Goal: Task Accomplishment & Management: Complete application form

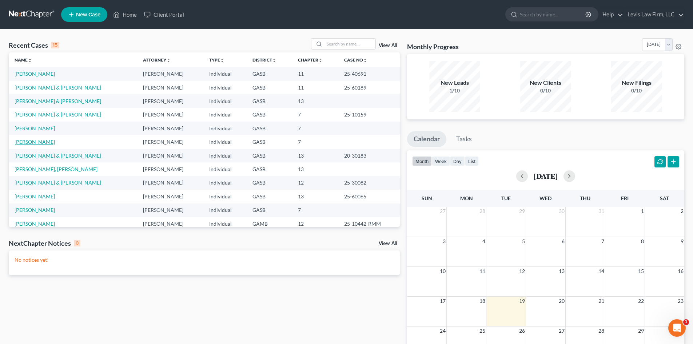
click at [32, 142] on link "[PERSON_NAME]" at bounding box center [35, 142] width 40 height 6
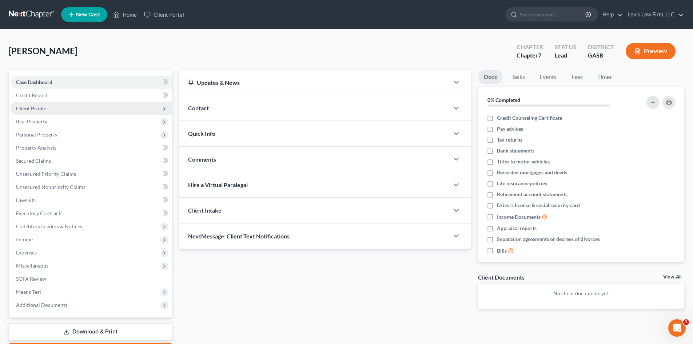
click at [36, 108] on span "Client Profile" at bounding box center [31, 108] width 30 height 6
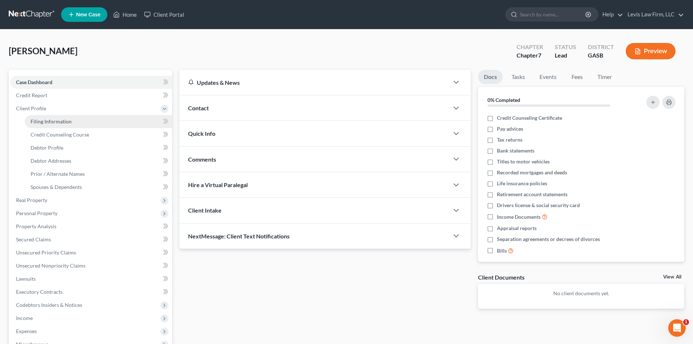
click at [52, 119] on span "Filing Information" at bounding box center [51, 121] width 41 height 6
select select "1"
select select "0"
select select "10"
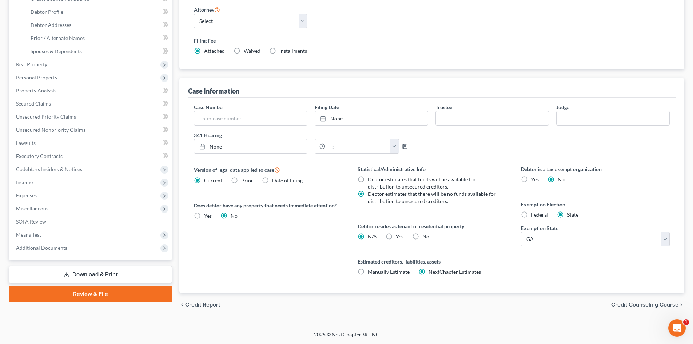
click at [655, 307] on span "Credit Counseling Course" at bounding box center [644, 305] width 67 height 6
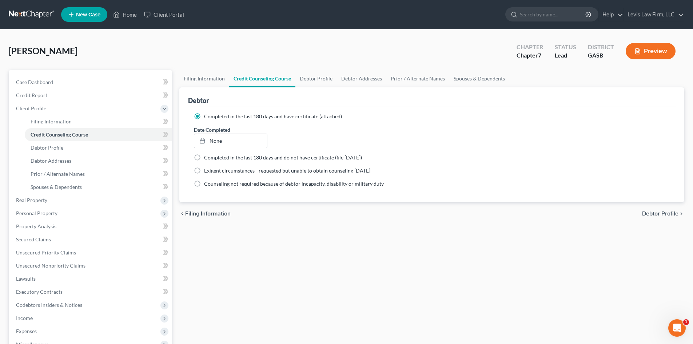
click at [654, 213] on span "Debtor Profile" at bounding box center [660, 214] width 36 height 6
select select "4"
select select "1"
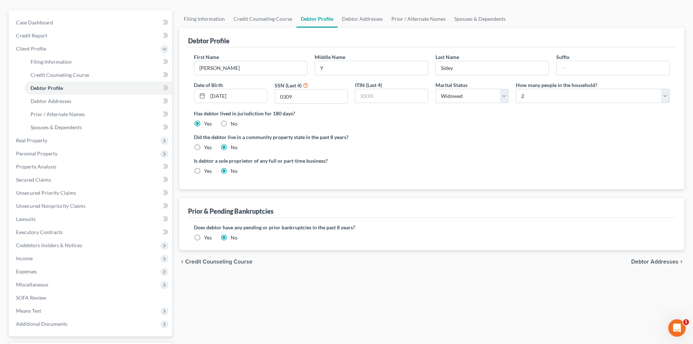
scroll to position [73, 0]
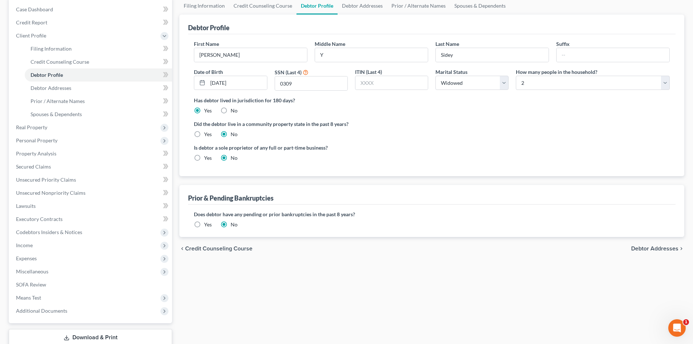
click at [658, 246] on span "Debtor Addresses" at bounding box center [654, 249] width 47 height 6
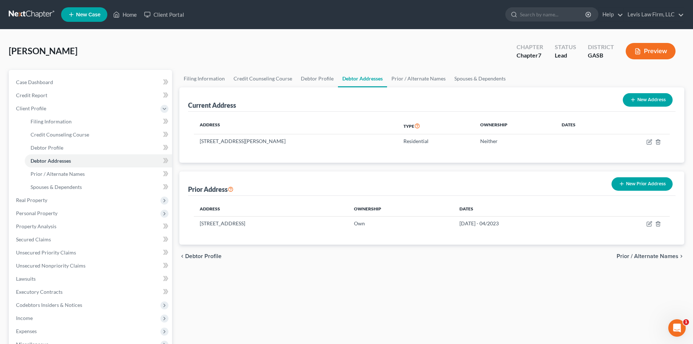
click at [652, 254] on span "Prior / Alternate Names" at bounding box center [648, 256] width 62 height 6
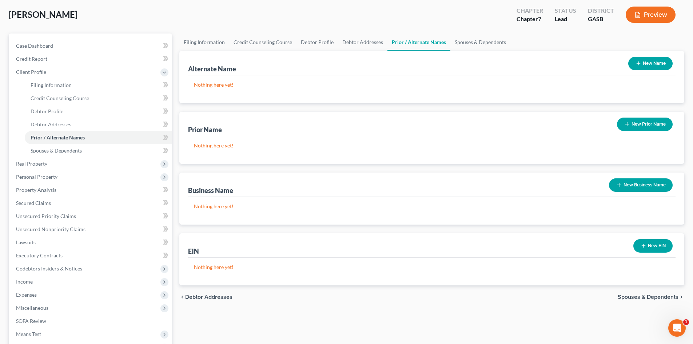
scroll to position [73, 0]
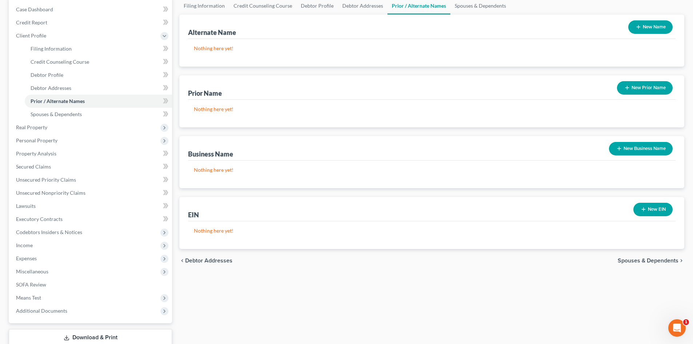
click at [639, 260] on span "Spouses & Dependents" at bounding box center [648, 261] width 61 height 6
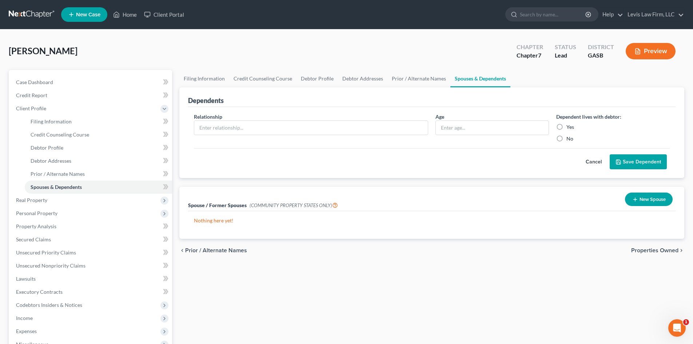
click at [646, 249] on span "Properties Owned" at bounding box center [654, 250] width 47 height 6
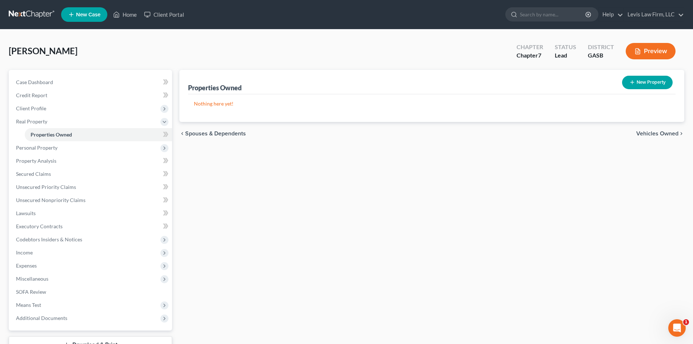
click at [653, 134] on span "Vehicles Owned" at bounding box center [657, 134] width 42 height 6
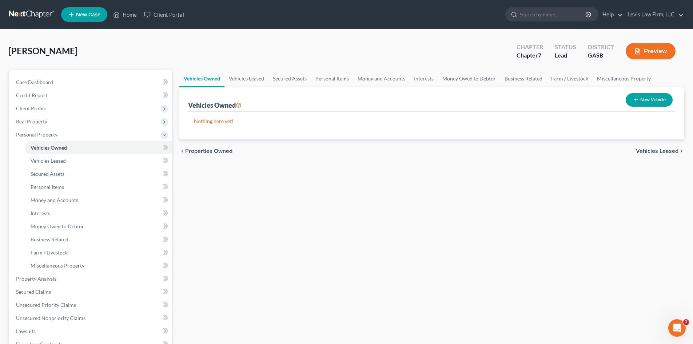
click at [652, 151] on span "Vehicles Leased" at bounding box center [657, 151] width 43 height 6
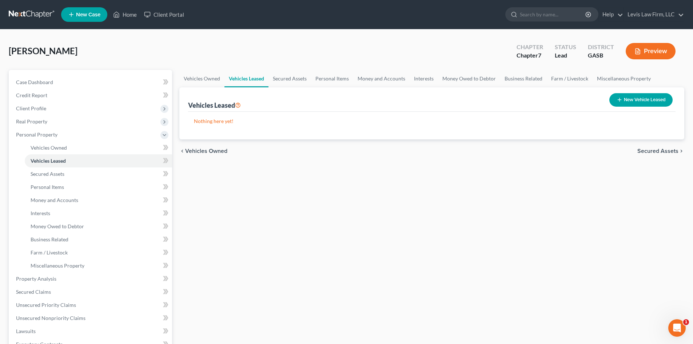
click at [653, 150] on span "Secured Assets" at bounding box center [657, 151] width 41 height 6
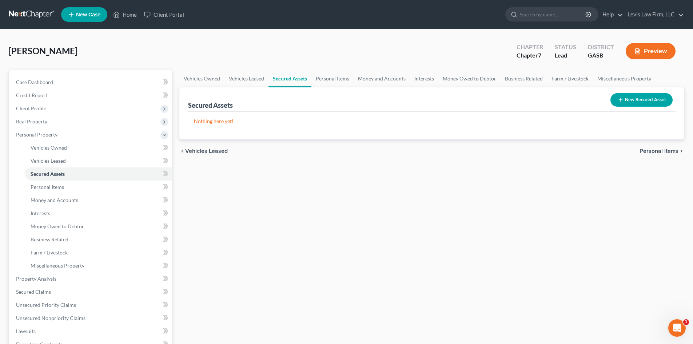
click at [653, 149] on span "Personal Items" at bounding box center [659, 151] width 39 height 6
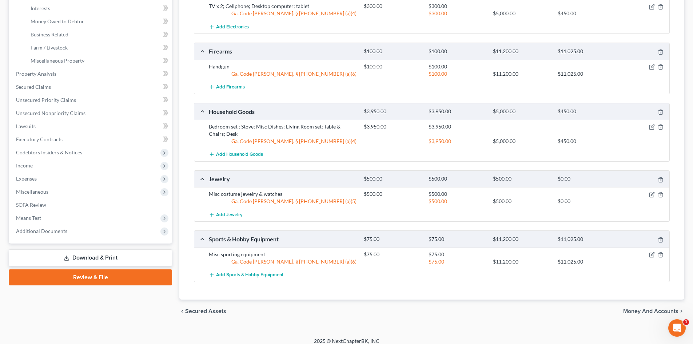
scroll to position [211, 0]
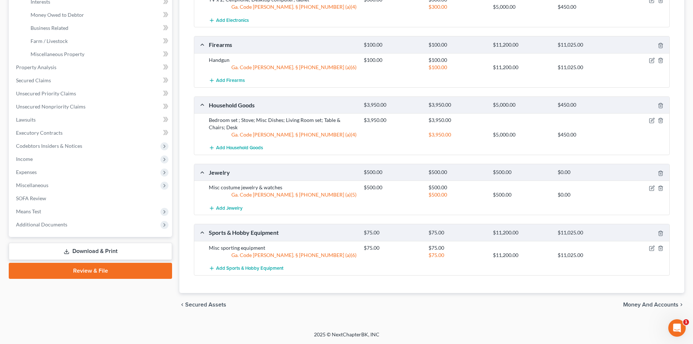
click at [655, 304] on span "Money and Accounts" at bounding box center [650, 305] width 55 height 6
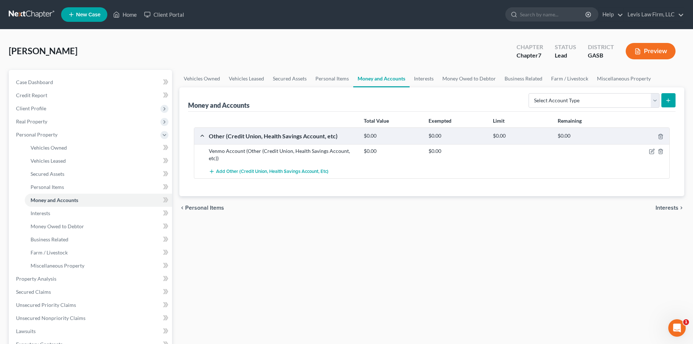
click at [665, 206] on span "Interests" at bounding box center [667, 208] width 23 height 6
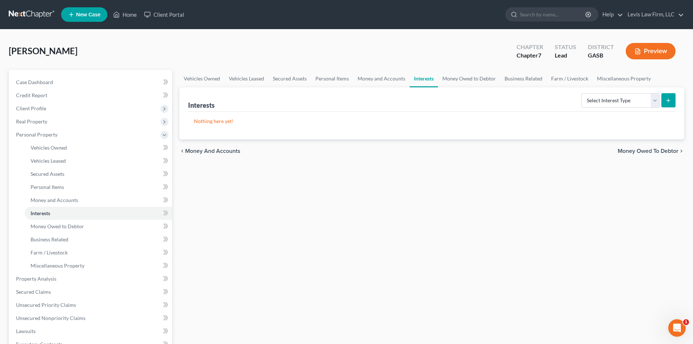
click at [217, 151] on span "Money and Accounts" at bounding box center [212, 151] width 55 height 6
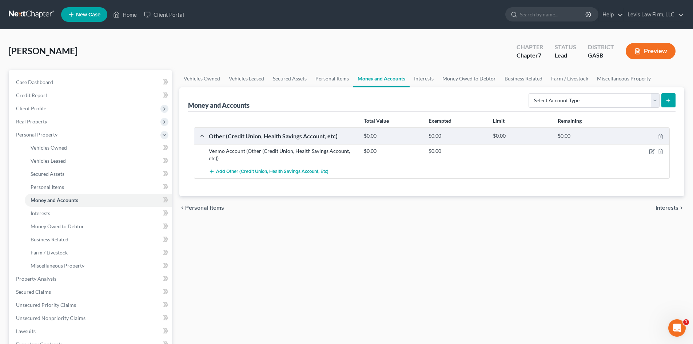
click at [664, 206] on span "Interests" at bounding box center [667, 208] width 23 height 6
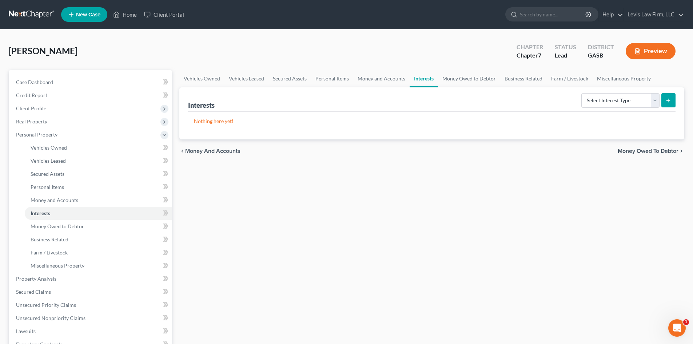
click at [642, 151] on span "Money Owed to Debtor" at bounding box center [648, 151] width 61 height 6
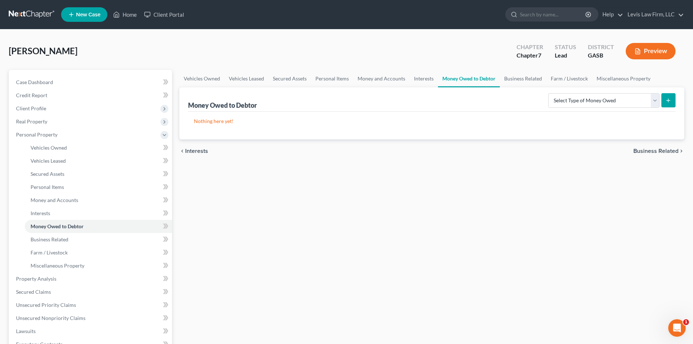
click at [642, 151] on span "Business Related" at bounding box center [655, 151] width 45 height 6
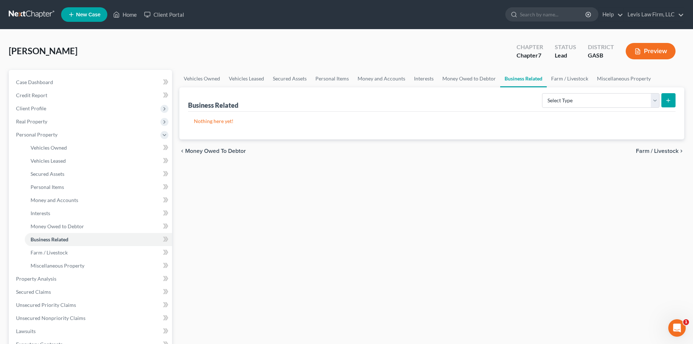
click at [650, 152] on span "Farm / Livestock" at bounding box center [657, 151] width 43 height 6
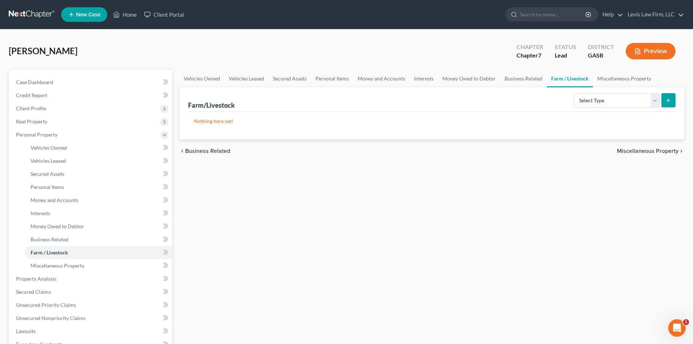
click at [650, 152] on span "Miscellaneous Property" at bounding box center [647, 151] width 61 height 6
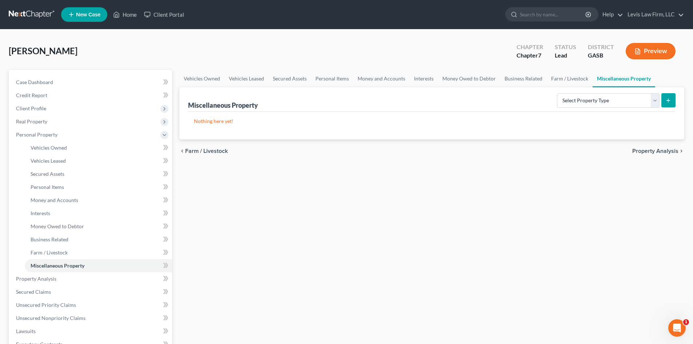
click at [651, 152] on span "Property Analysis" at bounding box center [655, 151] width 46 height 6
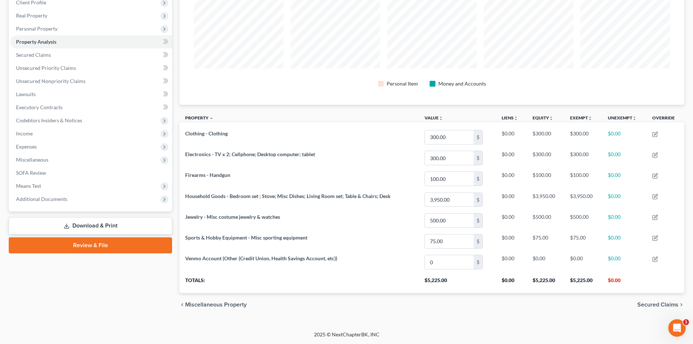
click at [657, 303] on span "Secured Claims" at bounding box center [657, 305] width 41 height 6
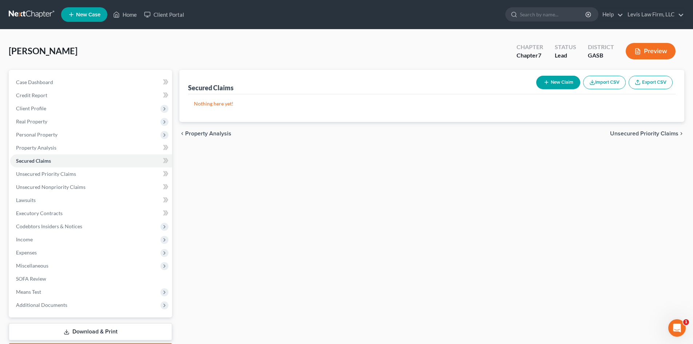
click at [643, 133] on span "Unsecured Priority Claims" at bounding box center [644, 134] width 68 height 6
click at [641, 134] on span "Unsecured Nonpriority Claims" at bounding box center [639, 134] width 79 height 6
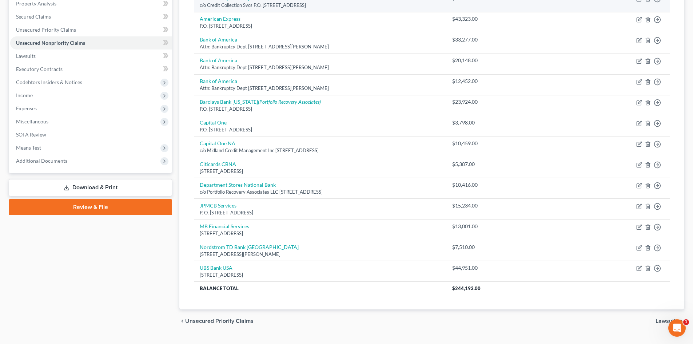
scroll to position [160, 0]
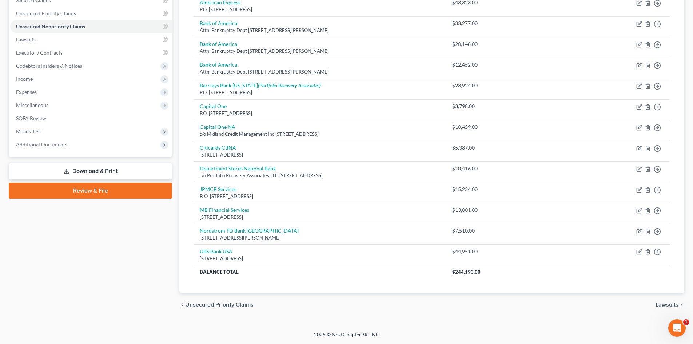
click at [667, 304] on span "Lawsuits" at bounding box center [667, 305] width 23 height 6
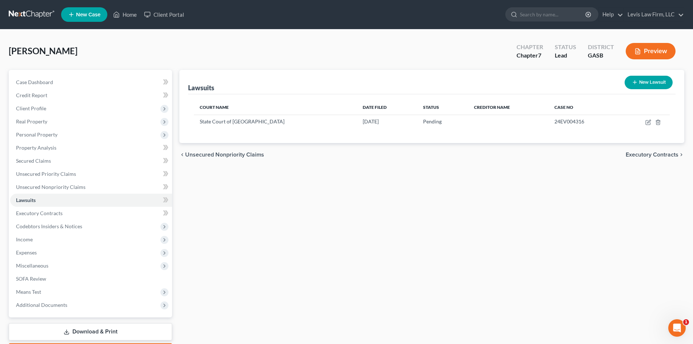
click at [653, 152] on span "Executory Contracts" at bounding box center [652, 155] width 53 height 6
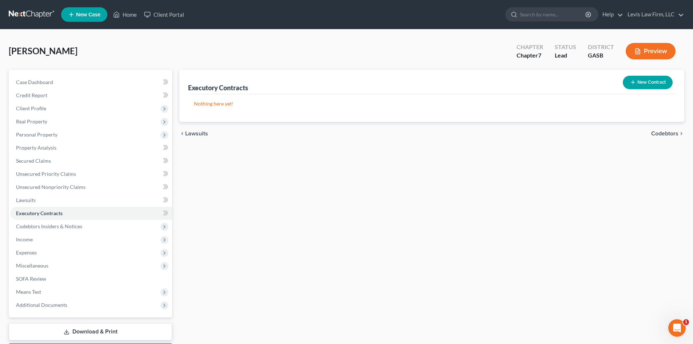
click at [663, 134] on span "Codebtors" at bounding box center [664, 134] width 27 height 6
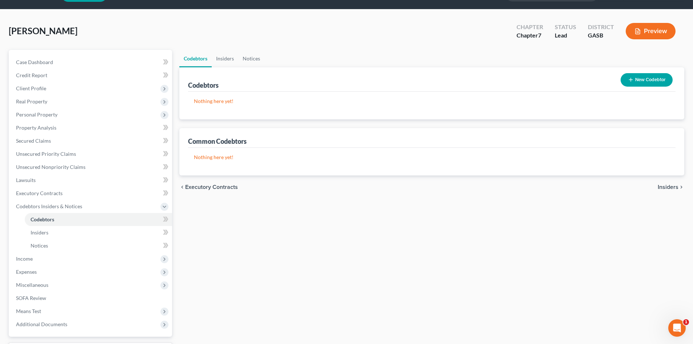
scroll to position [36, 0]
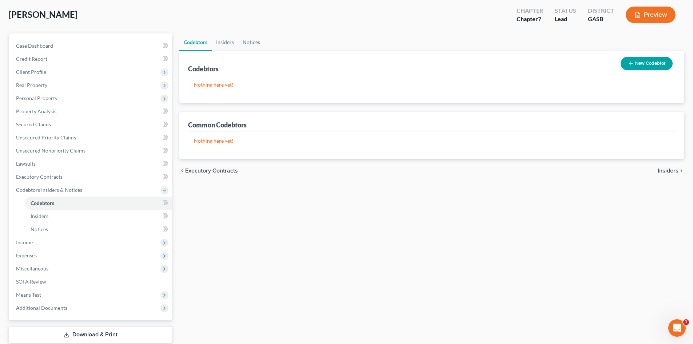
click at [665, 170] on span "Insiders" at bounding box center [668, 171] width 21 height 6
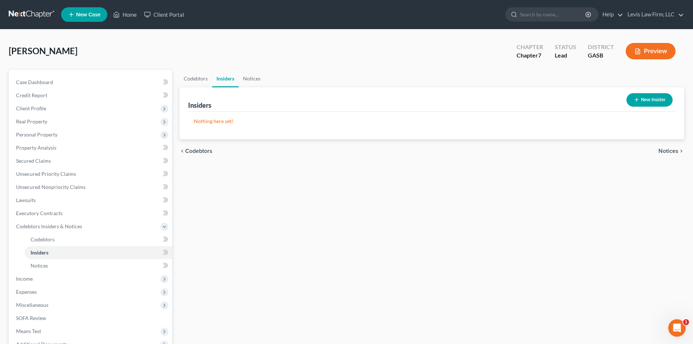
click at [665, 152] on span "Notices" at bounding box center [669, 151] width 20 height 6
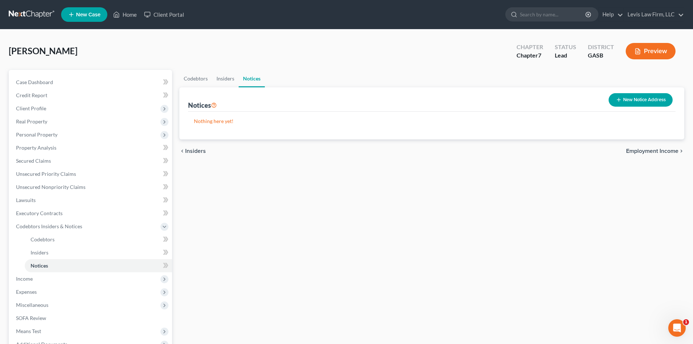
click at [665, 152] on span "Employment Income" at bounding box center [652, 151] width 52 height 6
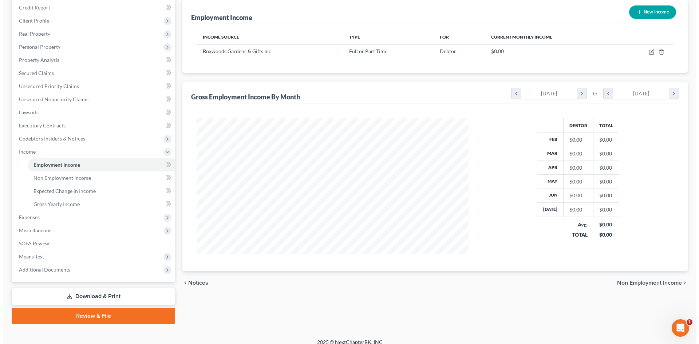
scroll to position [95, 0]
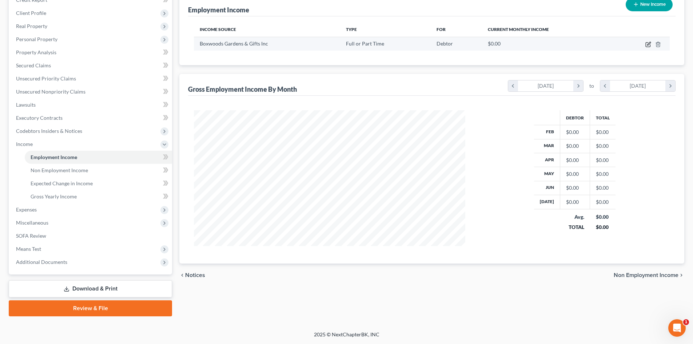
click at [649, 45] on icon "button" at bounding box center [648, 43] width 3 height 3
select select "0"
select select "10"
select select "2"
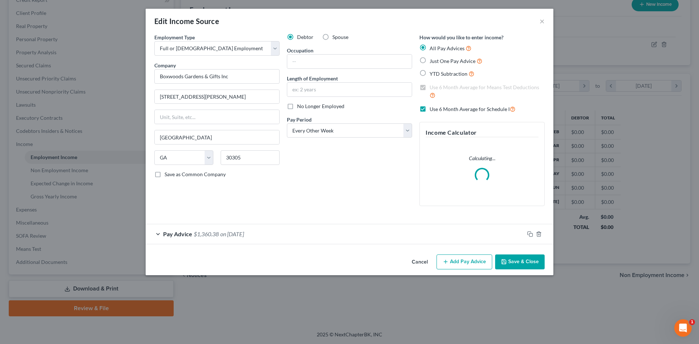
scroll to position [137, 289]
click at [158, 233] on div "Pay Advice $1,360.38 on [DATE]" at bounding box center [335, 233] width 378 height 19
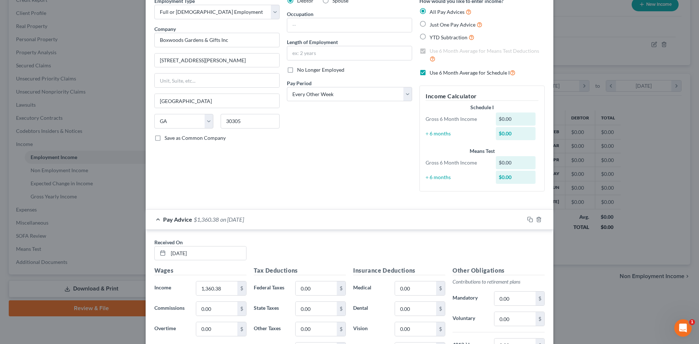
scroll to position [109, 0]
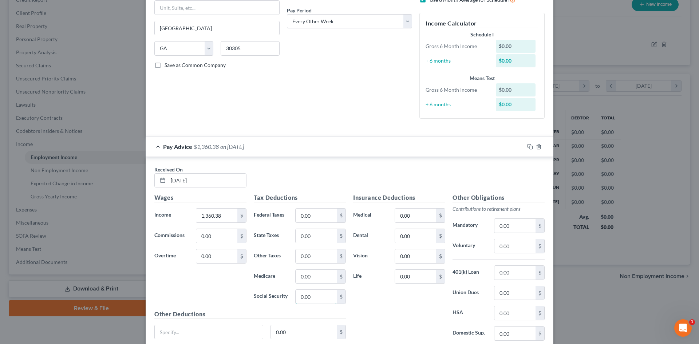
drag, startPoint x: 302, startPoint y: 298, endPoint x: 417, endPoint y: 286, distance: 115.2
click at [302, 298] on input "0.00" at bounding box center [315, 297] width 41 height 14
type input "84.34"
click at [315, 275] on input "0.00" at bounding box center [315, 277] width 41 height 14
type input "19.73"
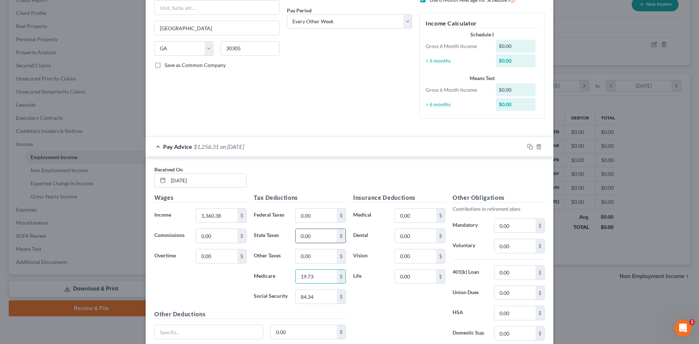
click at [309, 235] on input "0.00" at bounding box center [315, 236] width 41 height 14
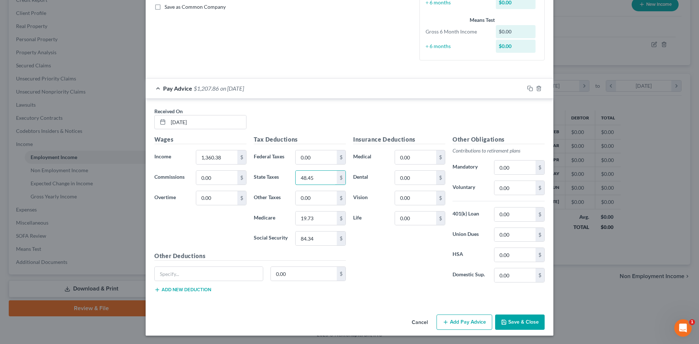
scroll to position [168, 0]
type input "48.45"
click at [474, 321] on button "Add Pay Advice" at bounding box center [464, 321] width 56 height 15
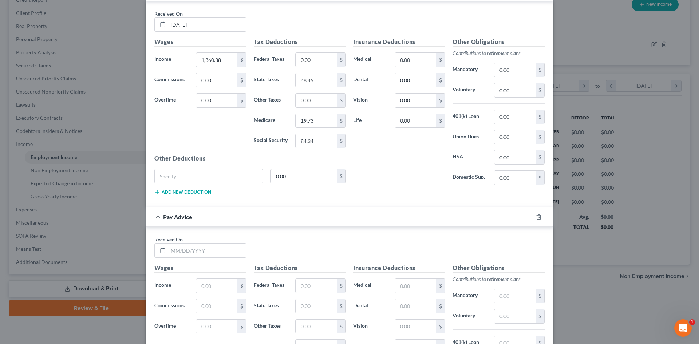
scroll to position [277, 0]
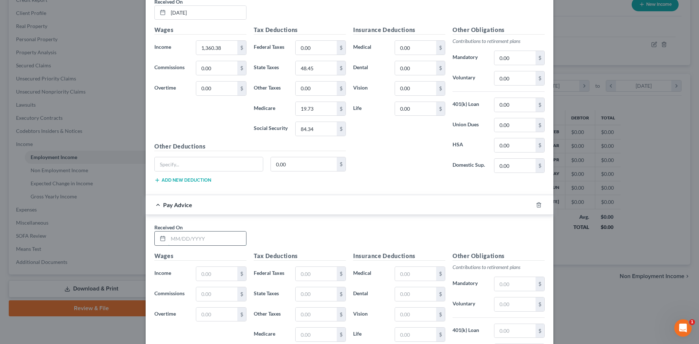
click at [187, 242] on input "text" at bounding box center [207, 238] width 78 height 14
type input "[DATE]"
click at [221, 273] on input "text" at bounding box center [216, 274] width 41 height 14
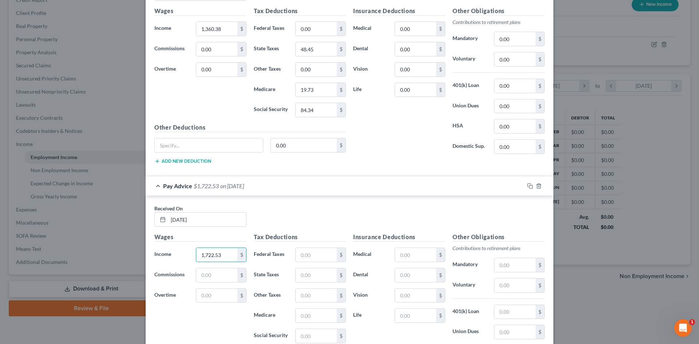
scroll to position [313, 0]
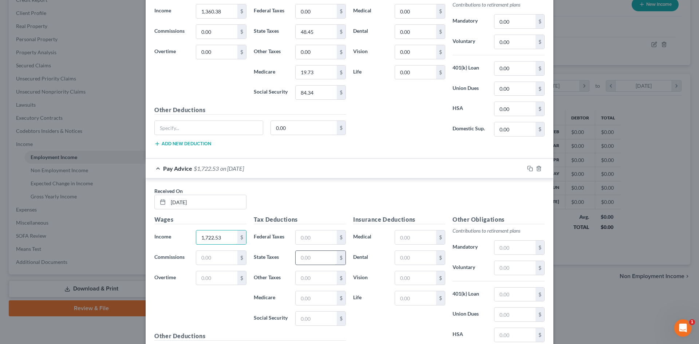
type input "1,722.53"
click at [304, 256] on input "text" at bounding box center [315, 258] width 41 height 14
type input "67.97"
drag, startPoint x: 307, startPoint y: 236, endPoint x: 303, endPoint y: 235, distance: 4.5
click at [307, 236] on input "text" at bounding box center [315, 237] width 41 height 14
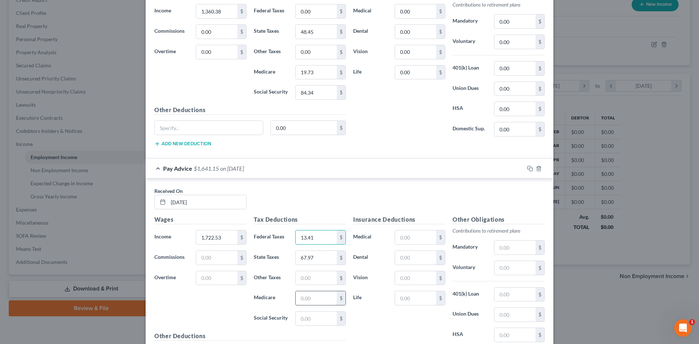
type input "13.41"
click at [306, 301] on input "text" at bounding box center [315, 298] width 41 height 14
type input "24.97"
drag, startPoint x: 298, startPoint y: 316, endPoint x: 294, endPoint y: 314, distance: 4.6
click at [298, 316] on input "text" at bounding box center [315, 318] width 41 height 14
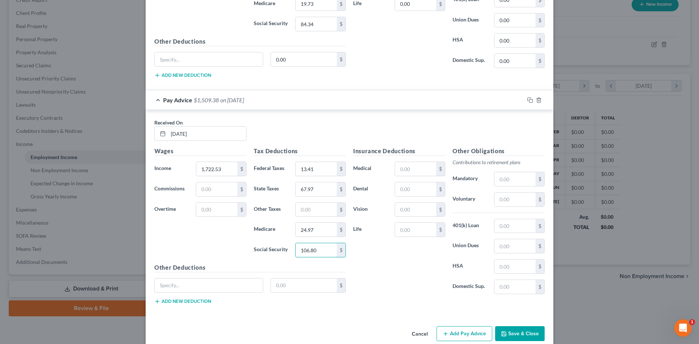
scroll to position [393, 0]
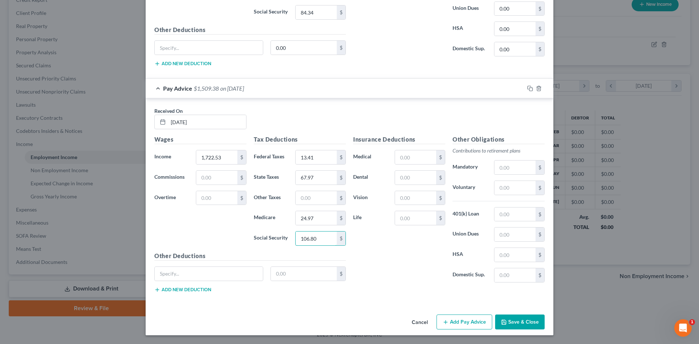
type input "106.80"
click at [460, 322] on button "Add Pay Advice" at bounding box center [464, 321] width 56 height 15
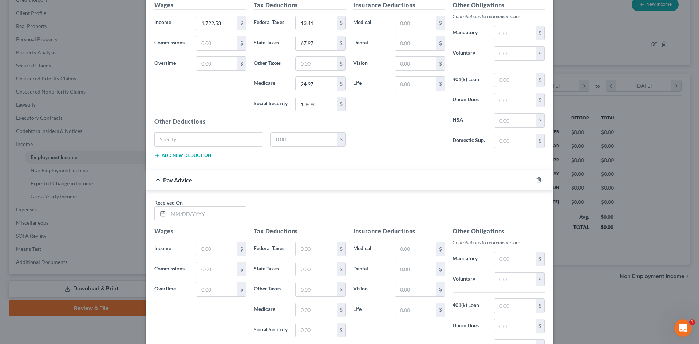
scroll to position [539, 0]
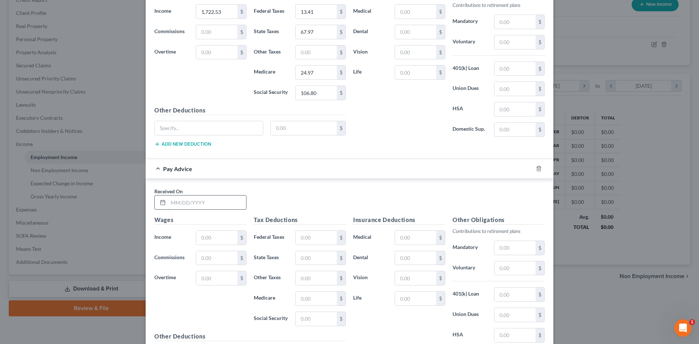
click at [183, 204] on input "text" at bounding box center [207, 202] width 78 height 14
type input "[DATE]"
click at [209, 236] on input "text" at bounding box center [216, 238] width 41 height 14
type input "1,666.98"
click at [305, 241] on input "text" at bounding box center [315, 238] width 41 height 14
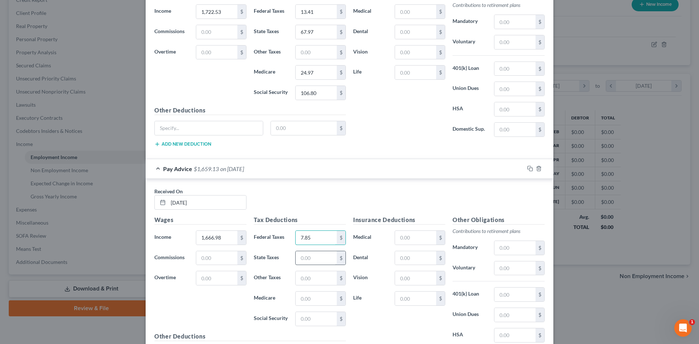
type input "7.85"
click at [302, 258] on input "text" at bounding box center [315, 258] width 41 height 14
type input "64.97"
click at [313, 297] on input "text" at bounding box center [315, 298] width 41 height 14
type input "24.17"
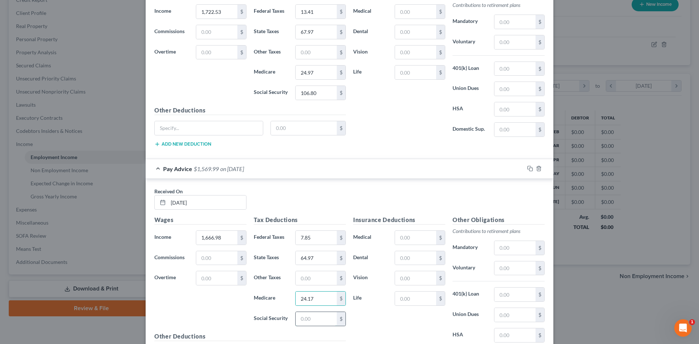
click at [303, 316] on input "text" at bounding box center [315, 319] width 41 height 14
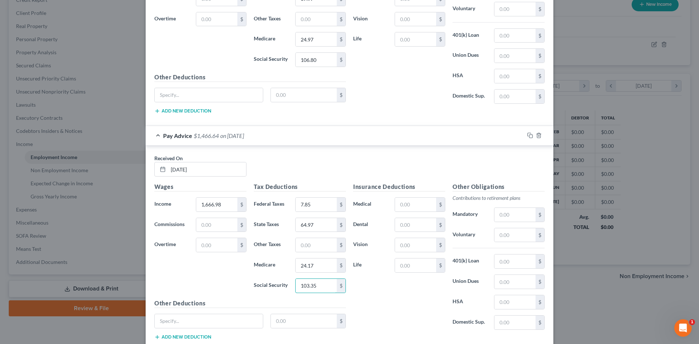
scroll to position [619, 0]
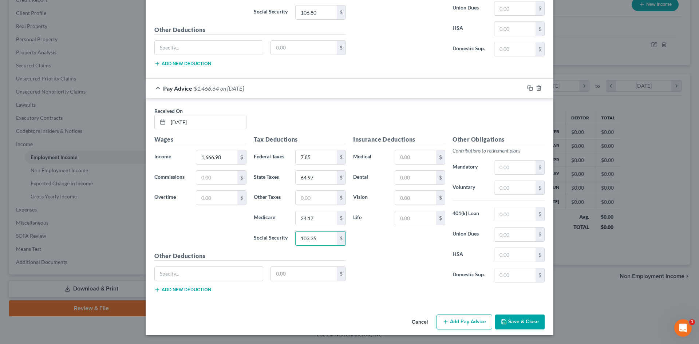
type input "103.35"
click at [464, 319] on button "Add Pay Advice" at bounding box center [464, 321] width 56 height 15
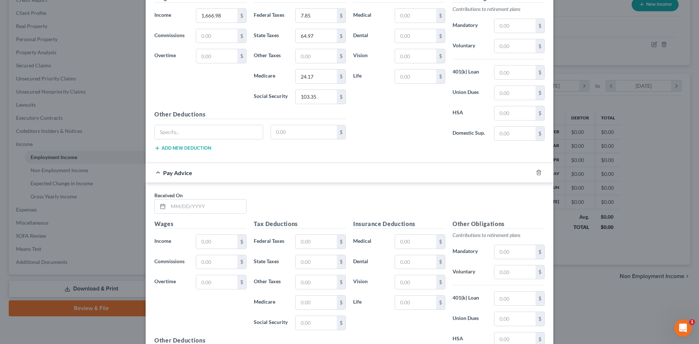
scroll to position [801, 0]
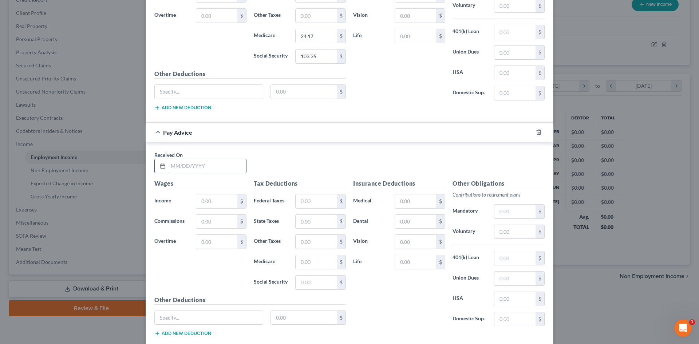
click at [178, 163] on input "text" at bounding box center [207, 166] width 78 height 14
type input "02/21/20254"
drag, startPoint x: 216, startPoint y: 200, endPoint x: 226, endPoint y: 195, distance: 10.1
click at [216, 200] on input "text" at bounding box center [216, 201] width 41 height 14
type input "2,001.30"
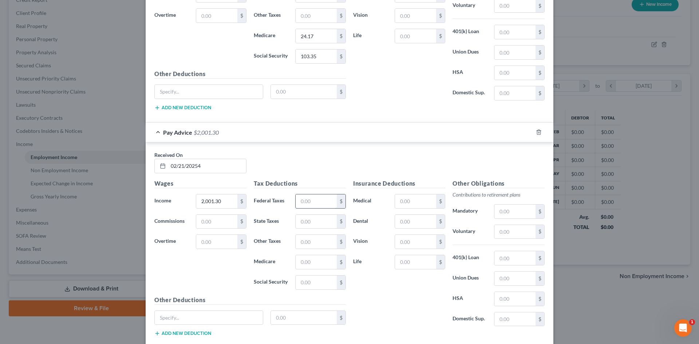
click at [298, 200] on input "text" at bounding box center [315, 201] width 41 height 14
type input "41.28"
click at [319, 223] on input "text" at bounding box center [315, 222] width 41 height 14
type input "82.99"
drag, startPoint x: 310, startPoint y: 265, endPoint x: 315, endPoint y: 264, distance: 5.6
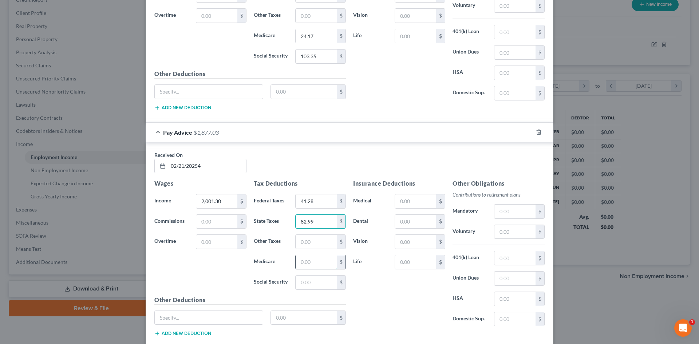
click at [310, 265] on input "text" at bounding box center [315, 262] width 41 height 14
type input "29.02"
drag, startPoint x: 311, startPoint y: 283, endPoint x: 428, endPoint y: 277, distance: 117.7
click at [311, 283] on input "text" at bounding box center [315, 282] width 41 height 14
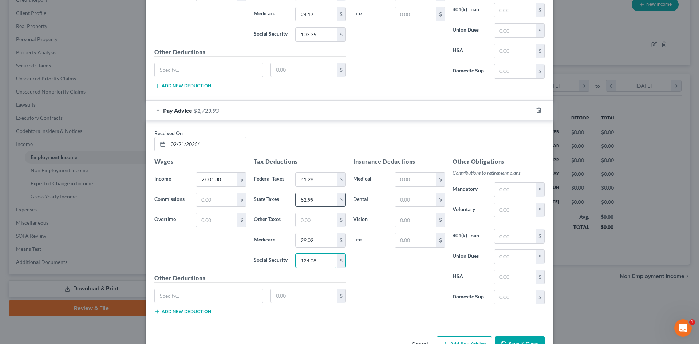
scroll to position [845, 0]
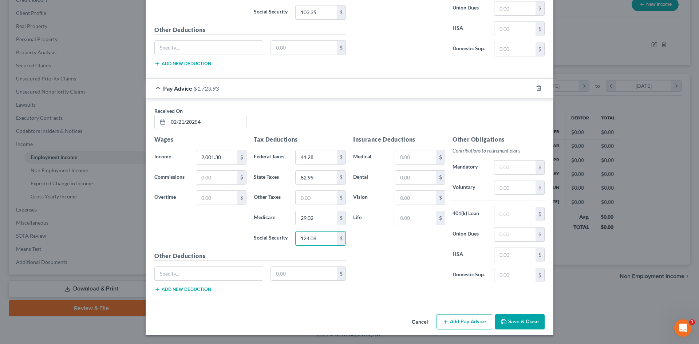
type input "124.08"
click at [461, 324] on button "Add Pay Advice" at bounding box center [464, 321] width 56 height 15
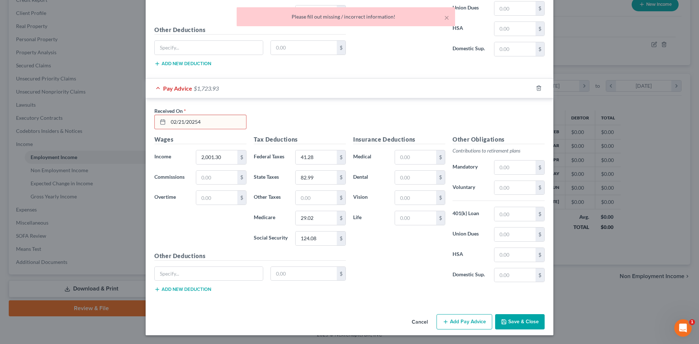
click at [208, 122] on input "02/21/20254" at bounding box center [207, 122] width 78 height 14
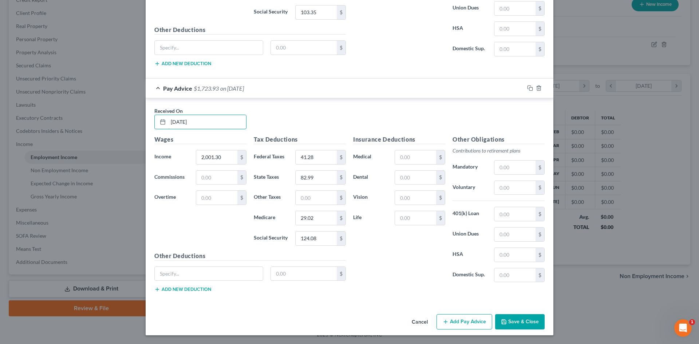
type input "[DATE]"
click at [377, 288] on div "Insurance Deductions Medical $ Dental $ Vision $ Life $ Other Obligations Contr…" at bounding box center [448, 216] width 199 height 163
click at [465, 324] on button "Add Pay Advice" at bounding box center [464, 321] width 56 height 15
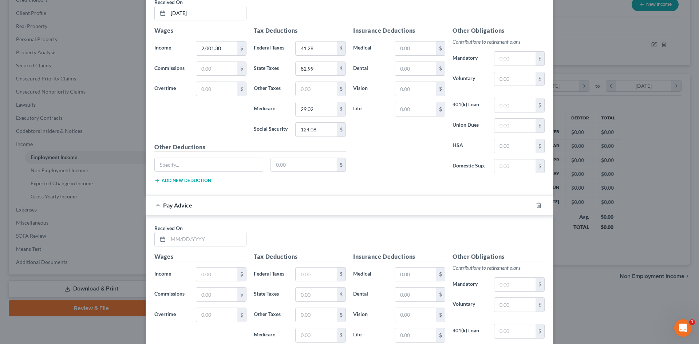
scroll to position [954, 0]
drag, startPoint x: 168, startPoint y: 240, endPoint x: 225, endPoint y: 242, distance: 56.8
click at [168, 240] on input "text" at bounding box center [207, 239] width 78 height 14
click at [181, 239] on input "03/807/2025" at bounding box center [207, 239] width 78 height 14
type input "[DATE]"
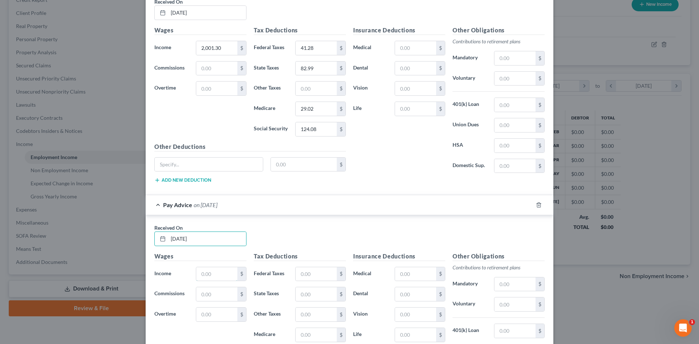
drag, startPoint x: 211, startPoint y: 275, endPoint x: 252, endPoint y: 271, distance: 40.9
click at [211, 275] on input "text" at bounding box center [216, 274] width 41 height 14
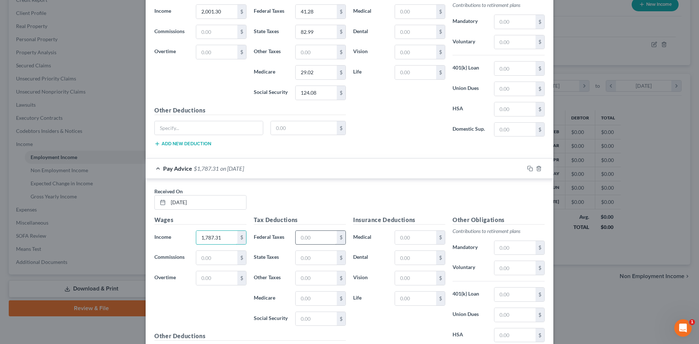
type input "1,787.31"
click at [311, 236] on input "text" at bounding box center [315, 238] width 41 height 14
type input "19.88"
click at [301, 258] on input "text" at bounding box center [315, 258] width 41 height 14
type input "71.46"
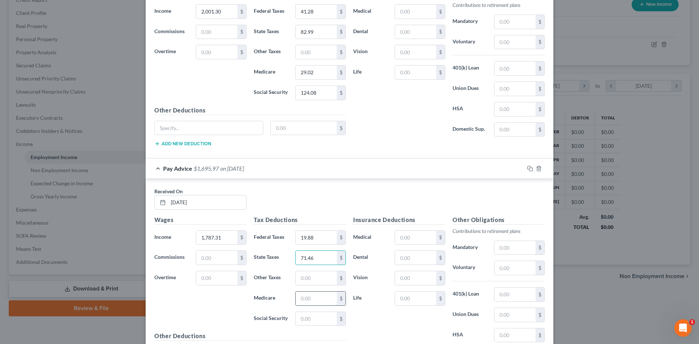
click at [318, 298] on input "text" at bounding box center [315, 298] width 41 height 14
type input "25.92"
click at [313, 316] on input "text" at bounding box center [315, 319] width 41 height 14
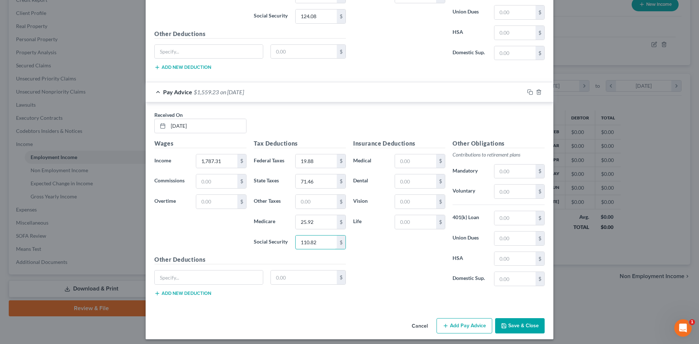
scroll to position [1071, 0]
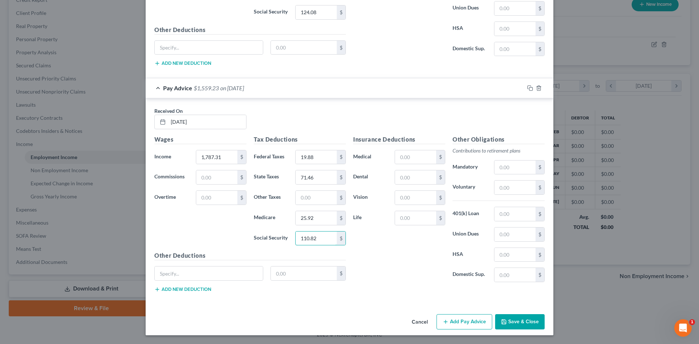
type input "110.82"
click at [457, 321] on button "Add Pay Advice" at bounding box center [464, 321] width 56 height 15
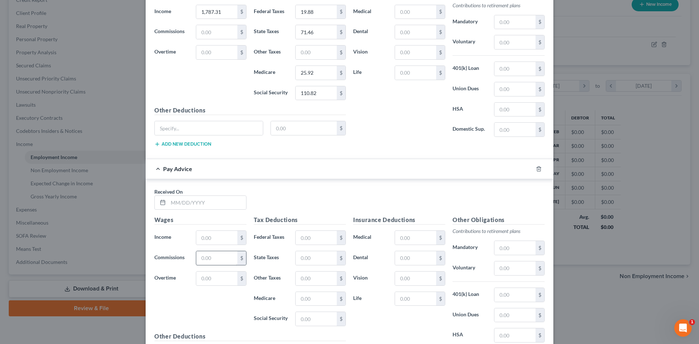
scroll to position [1217, 0]
drag, startPoint x: 179, startPoint y: 204, endPoint x: 147, endPoint y: 210, distance: 31.9
click at [179, 204] on input "text" at bounding box center [207, 202] width 78 height 14
type input "[DATE]"
click at [215, 238] on input "text" at bounding box center [216, 237] width 41 height 14
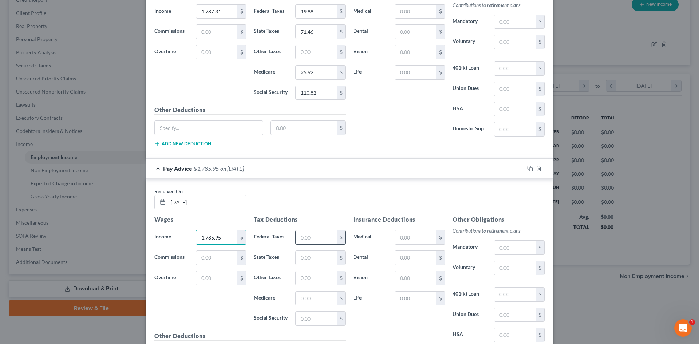
type input "1,785.95"
click at [308, 239] on input "text" at bounding box center [315, 237] width 41 height 14
type input "19.75"
click at [301, 260] on input "text" at bounding box center [315, 258] width 41 height 14
type input "71.39"
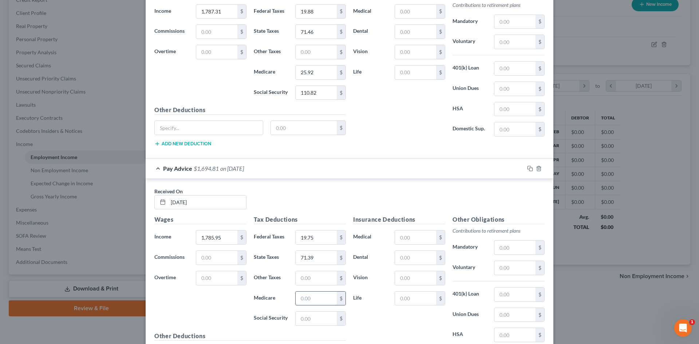
drag, startPoint x: 309, startPoint y: 295, endPoint x: 327, endPoint y: 294, distance: 18.2
click at [309, 295] on input "text" at bounding box center [315, 298] width 41 height 14
type input "25.89"
click at [314, 319] on input "text" at bounding box center [315, 318] width 41 height 14
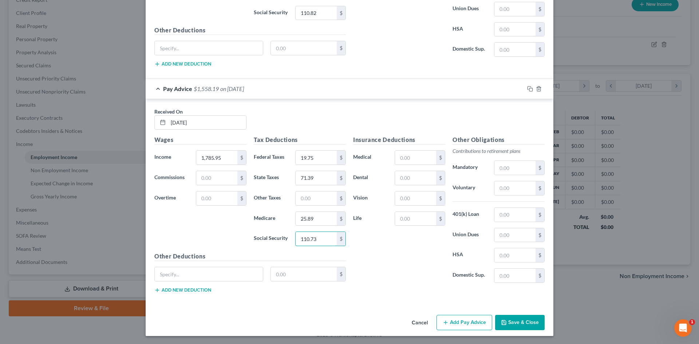
scroll to position [1297, 0]
type input "110.73"
click at [459, 322] on button "Add Pay Advice" at bounding box center [464, 321] width 56 height 15
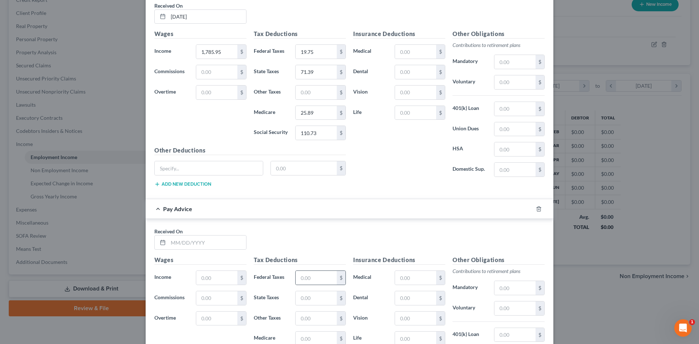
scroll to position [1406, 0]
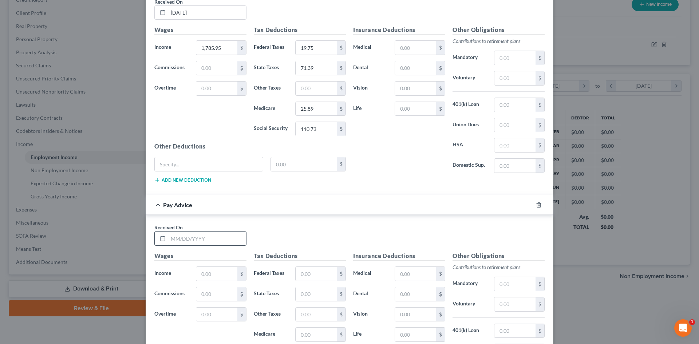
click at [182, 236] on input "text" at bounding box center [207, 238] width 78 height 14
type input "[DATE]"
click at [216, 272] on input "text" at bounding box center [216, 274] width 41 height 14
type input "1,837.50"
click at [313, 271] on input "text" at bounding box center [315, 274] width 41 height 14
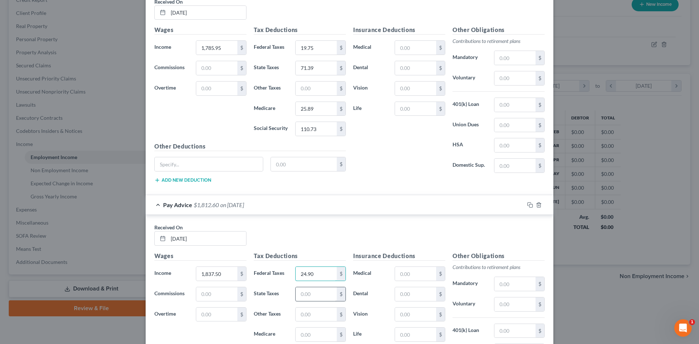
type input "24.90"
click at [315, 293] on input "text" at bounding box center [315, 294] width 41 height 14
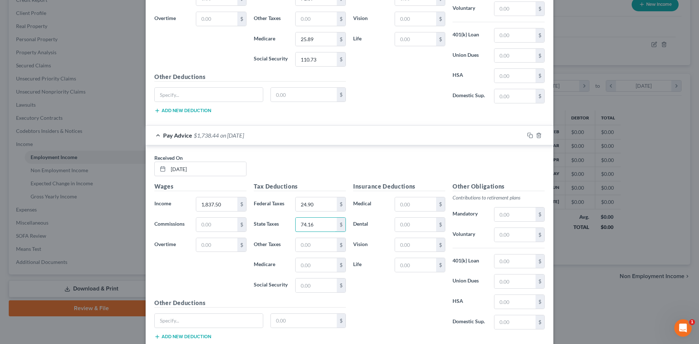
scroll to position [1479, 0]
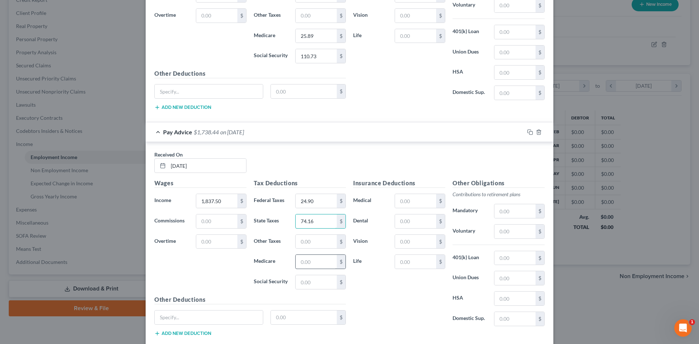
type input "74.16"
click at [307, 257] on input "text" at bounding box center [315, 262] width 41 height 14
type input "26.65"
click at [306, 279] on input "text" at bounding box center [315, 282] width 41 height 14
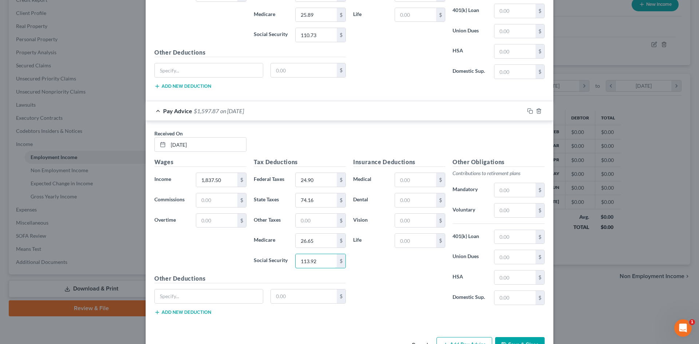
scroll to position [1523, 0]
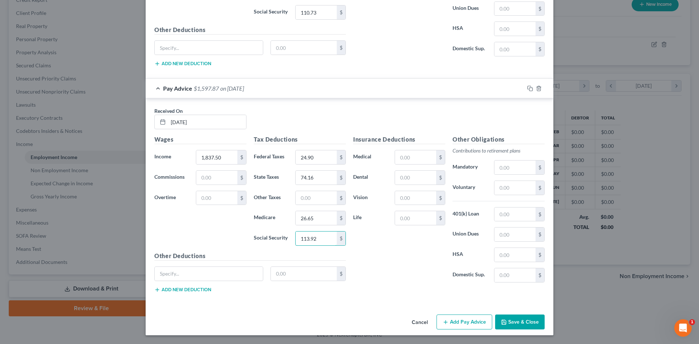
type input "113.92"
click at [453, 322] on button "Add Pay Advice" at bounding box center [464, 321] width 56 height 15
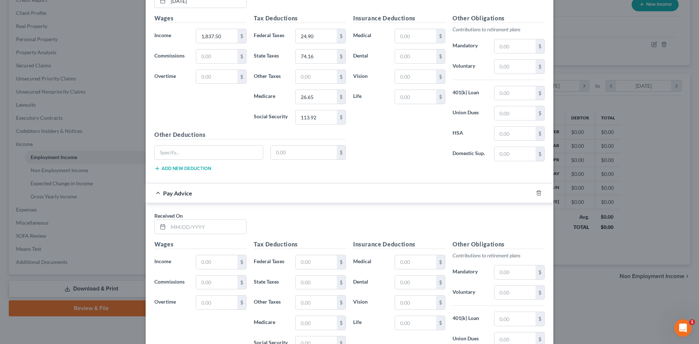
scroll to position [1668, 0]
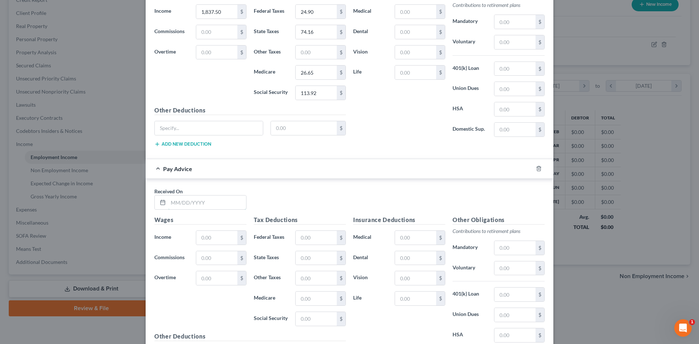
drag, startPoint x: 182, startPoint y: 202, endPoint x: 107, endPoint y: 204, distance: 75.0
click at [182, 202] on input "text" at bounding box center [207, 202] width 78 height 14
type input "[DATE]"
drag, startPoint x: 212, startPoint y: 239, endPoint x: 220, endPoint y: 239, distance: 7.6
click at [212, 239] on input "text" at bounding box center [216, 238] width 41 height 14
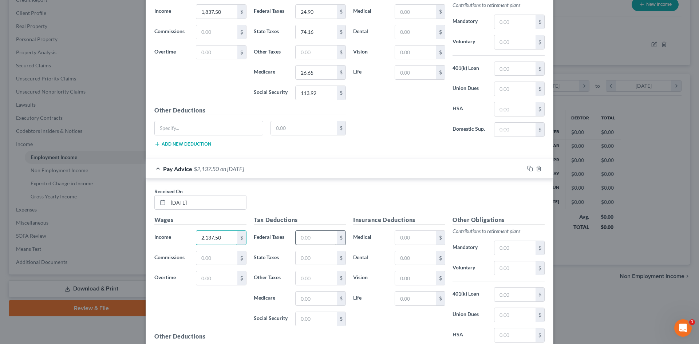
type input "2,137.50"
click at [306, 239] on input "text" at bounding box center [315, 238] width 41 height 14
type input "54.90"
drag, startPoint x: 308, startPoint y: 256, endPoint x: 344, endPoint y: 263, distance: 37.0
click at [308, 256] on input "text" at bounding box center [315, 258] width 41 height 14
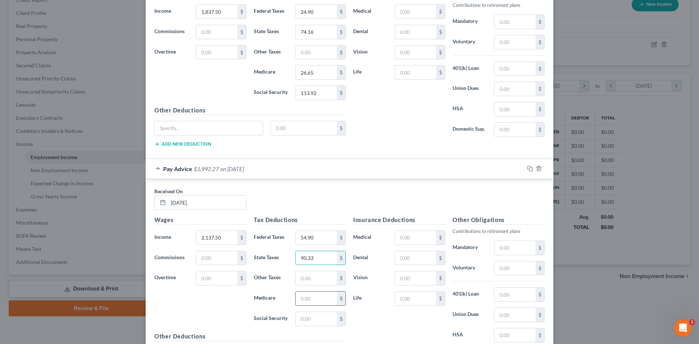
type input "90.33"
drag, startPoint x: 313, startPoint y: 299, endPoint x: 378, endPoint y: 287, distance: 66.6
click at [313, 299] on input "text" at bounding box center [315, 298] width 41 height 14
type input "30.99"
click at [314, 318] on input "text" at bounding box center [315, 319] width 41 height 14
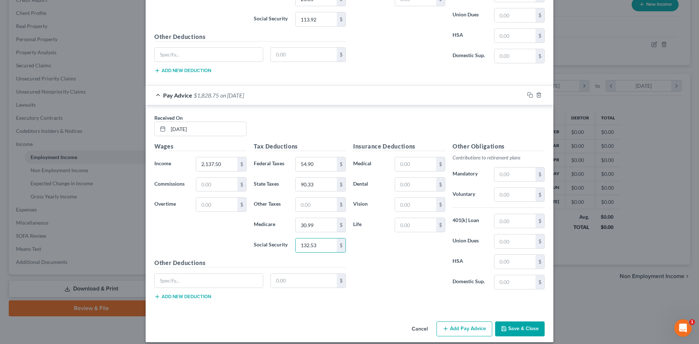
scroll to position [1749, 0]
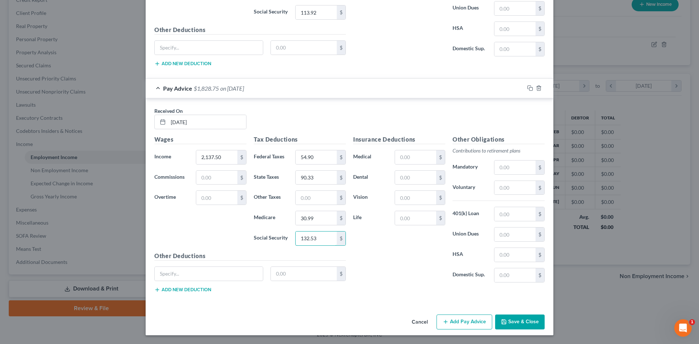
type input "132.53"
click at [457, 324] on button "Add Pay Advice" at bounding box center [464, 321] width 56 height 15
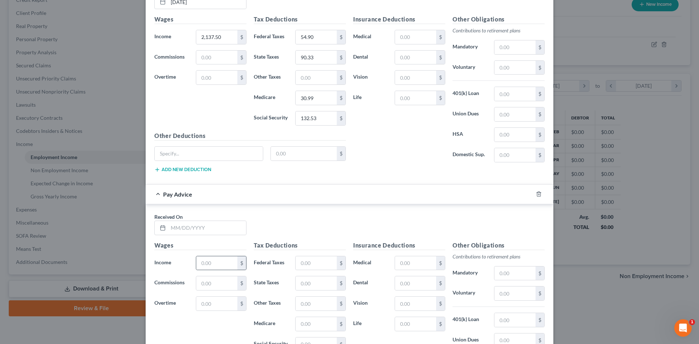
scroll to position [1894, 0]
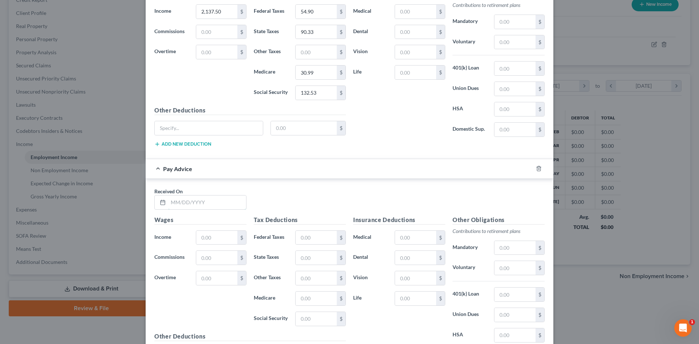
drag, startPoint x: 179, startPoint y: 204, endPoint x: 155, endPoint y: 217, distance: 27.5
click at [179, 204] on input "text" at bounding box center [207, 202] width 78 height 14
type input "[DATE]"
click at [205, 235] on input "text" at bounding box center [216, 238] width 41 height 14
type input "1,822.50"
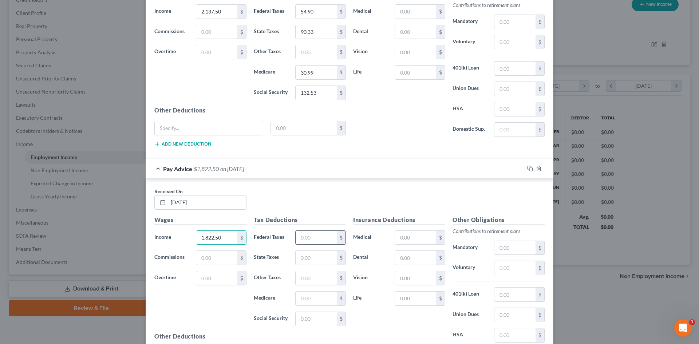
click at [305, 238] on input "text" at bounding box center [315, 238] width 41 height 14
type input "23.40"
click at [315, 259] on input "text" at bounding box center [315, 258] width 41 height 14
type input "73.36"
click at [303, 300] on input "text" at bounding box center [315, 298] width 41 height 14
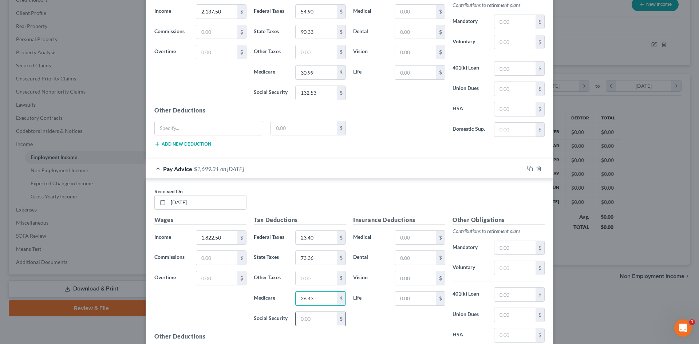
type input "26.43"
click at [306, 319] on input "text" at bounding box center [315, 319] width 41 height 14
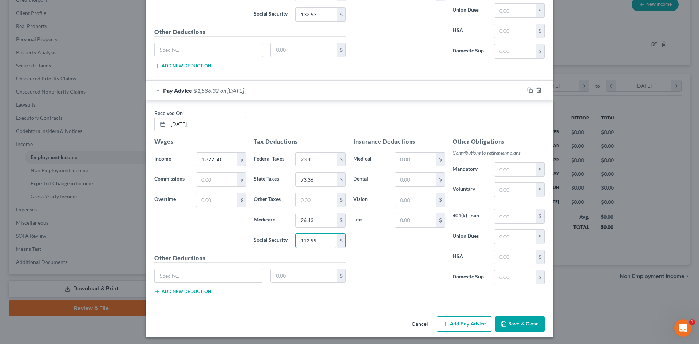
scroll to position [1974, 0]
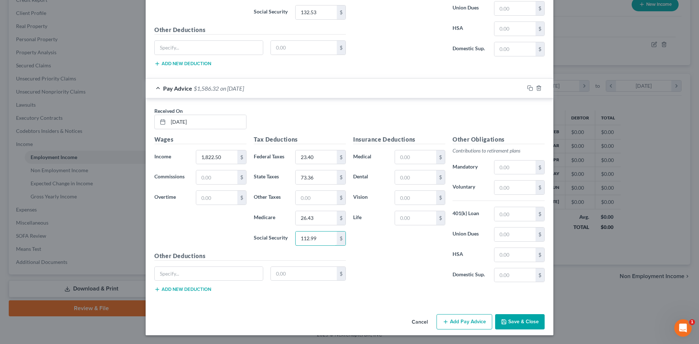
type input "112.99"
click at [458, 321] on button "Add Pay Advice" at bounding box center [464, 321] width 56 height 15
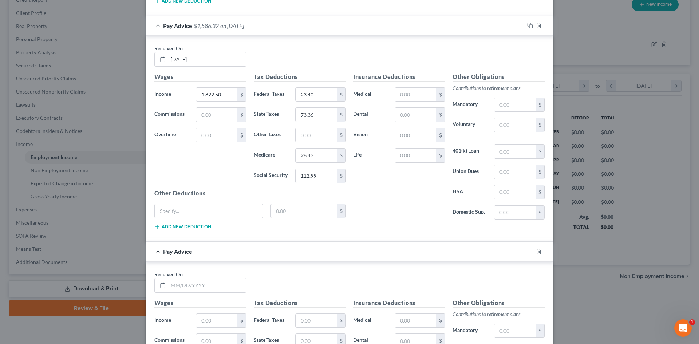
scroll to position [2047, 0]
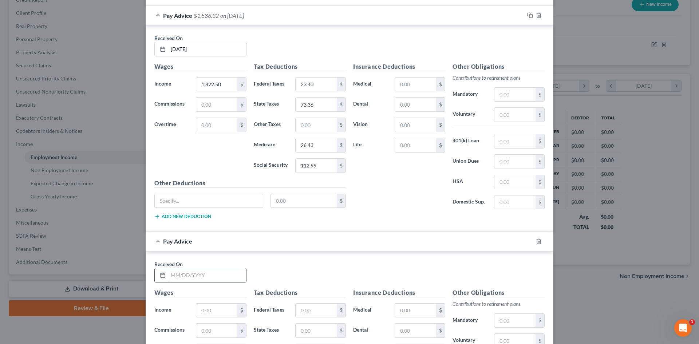
click at [185, 277] on input "text" at bounding box center [207, 275] width 78 height 14
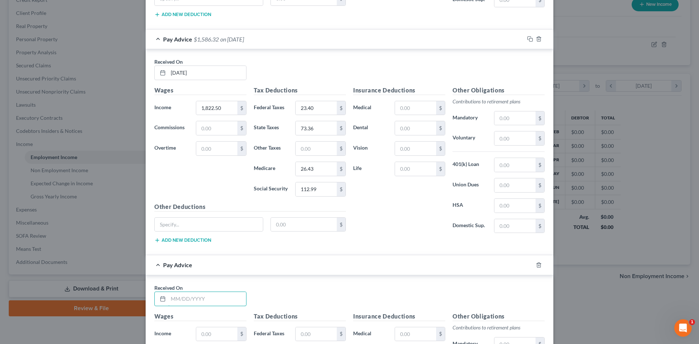
scroll to position [2011, 0]
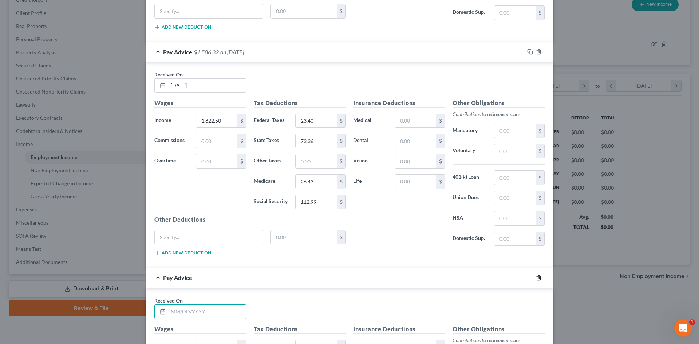
click at [536, 277] on icon "button" at bounding box center [539, 278] width 6 height 6
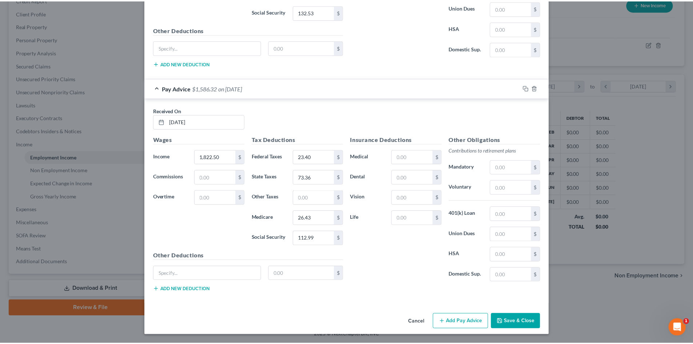
scroll to position [1974, 0]
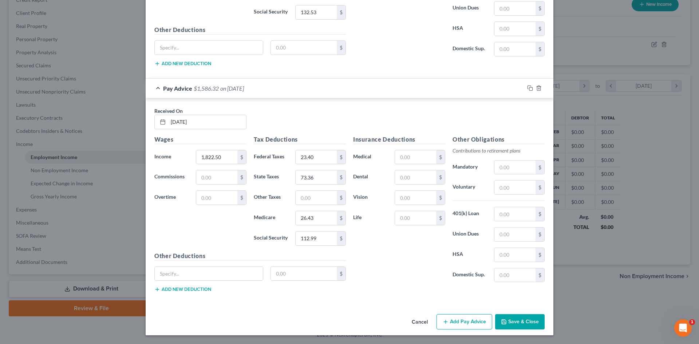
click at [512, 319] on button "Save & Close" at bounding box center [519, 321] width 49 height 15
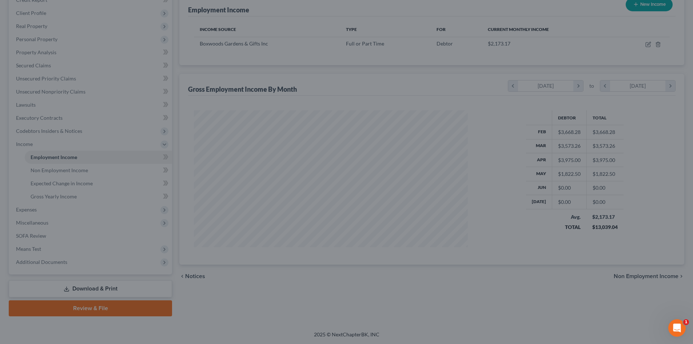
scroll to position [363687, 363537]
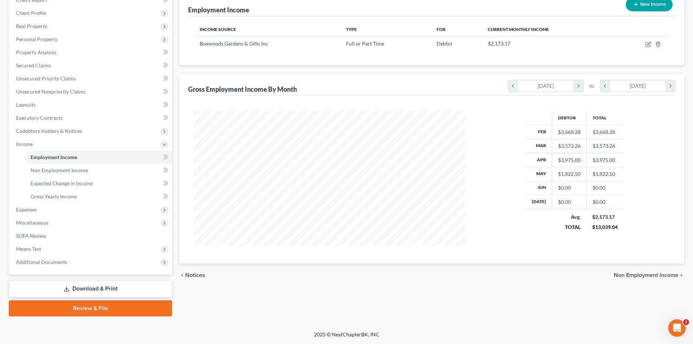
click at [652, 274] on span "Non Employment Income" at bounding box center [646, 275] width 65 height 6
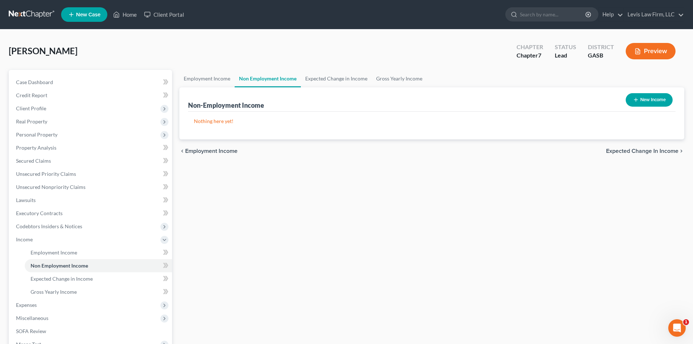
click at [660, 151] on span "Expected Change in Income" at bounding box center [642, 151] width 72 height 6
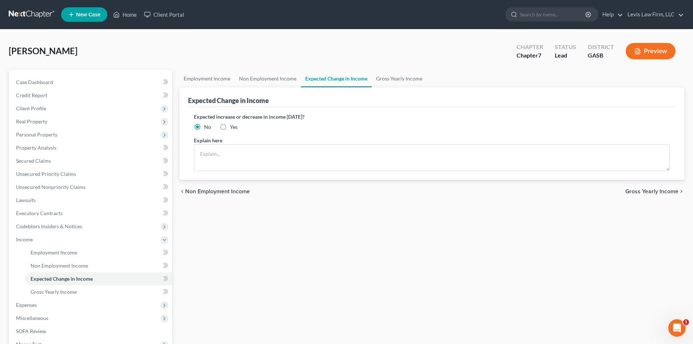
click at [662, 188] on span "Gross Yearly Income" at bounding box center [651, 191] width 53 height 6
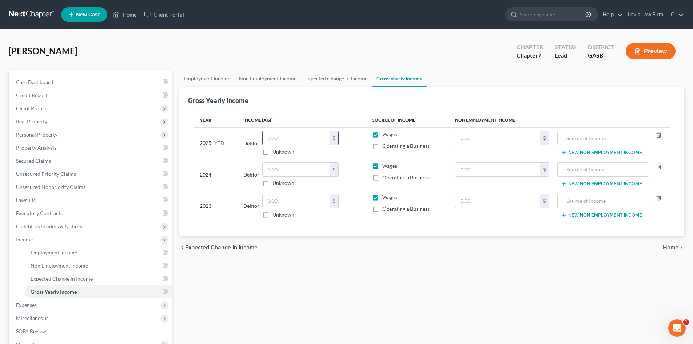
click at [283, 139] on input "text" at bounding box center [296, 138] width 67 height 14
click at [280, 168] on input "text" at bounding box center [296, 170] width 67 height 14
type input "41,830.00"
click at [282, 202] on input "text" at bounding box center [296, 201] width 67 height 14
drag, startPoint x: 292, startPoint y: 200, endPoint x: 283, endPoint y: 196, distance: 10.4
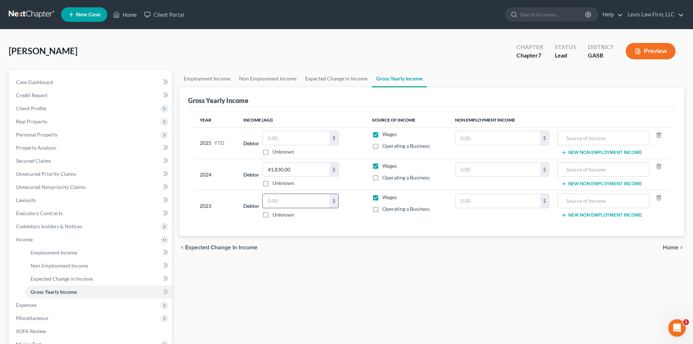
click at [292, 200] on input "text" at bounding box center [296, 201] width 67 height 14
type input "24,902.00"
click at [282, 139] on input "text" at bounding box center [296, 138] width 67 height 14
click at [281, 134] on input "text" at bounding box center [296, 138] width 67 height 14
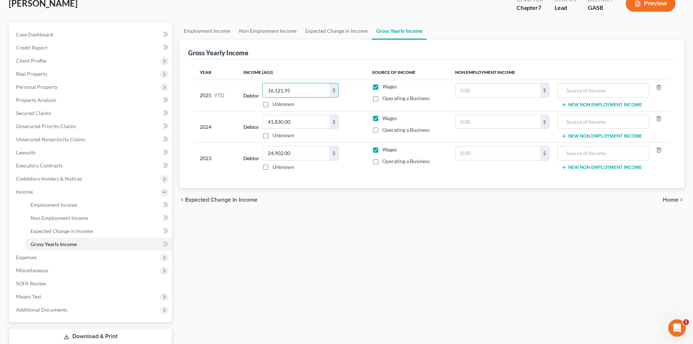
scroll to position [95, 0]
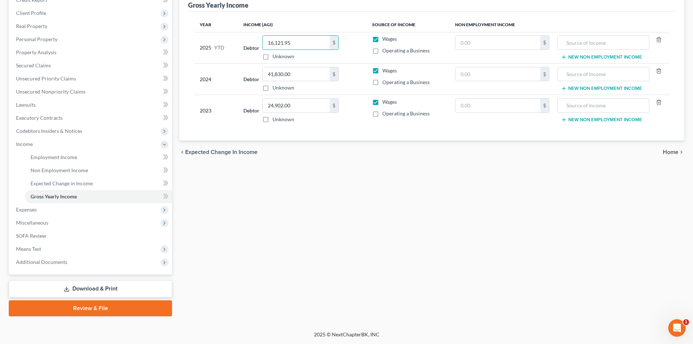
type input "16,121.95"
click at [676, 151] on span "Home" at bounding box center [671, 152] width 16 height 6
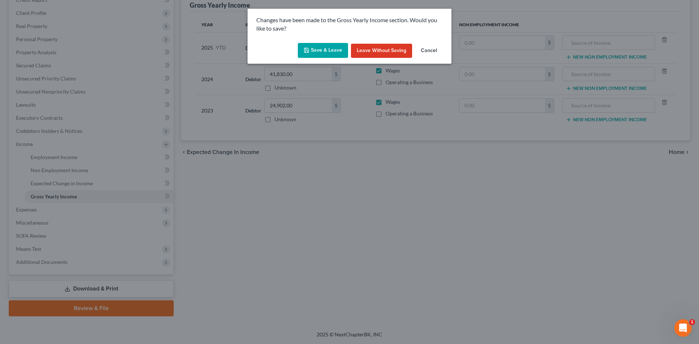
click at [335, 48] on button "Save & Leave" at bounding box center [323, 50] width 50 height 15
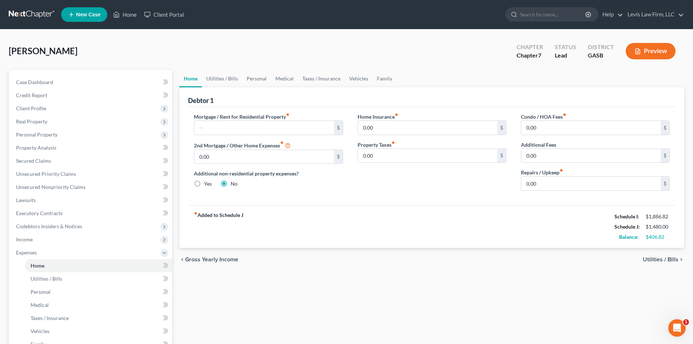
click at [659, 258] on span "Utilities / Bills" at bounding box center [661, 259] width 36 height 6
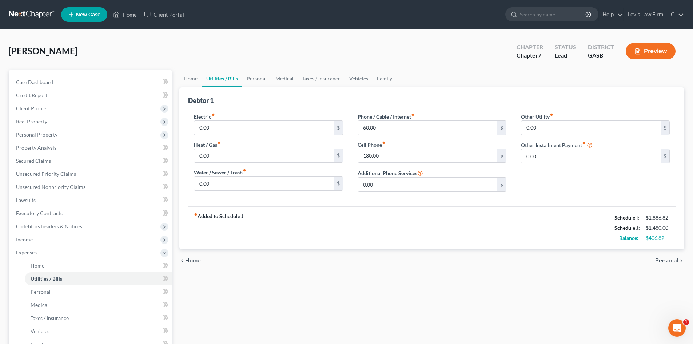
click at [198, 261] on span "Home" at bounding box center [193, 261] width 16 height 6
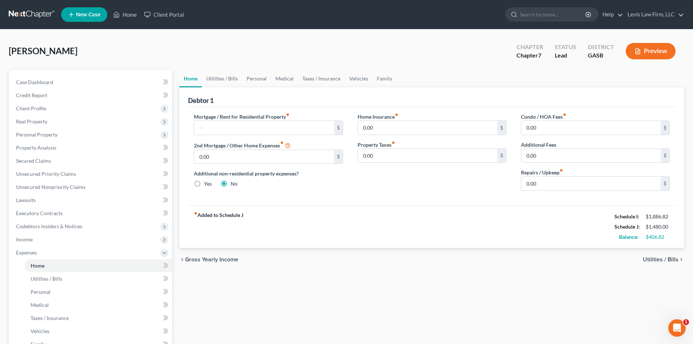
click at [655, 259] on span "Utilities / Bills" at bounding box center [661, 259] width 36 height 6
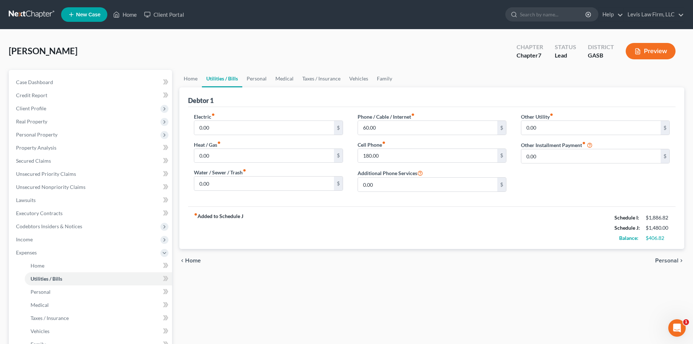
click at [660, 259] on span "Personal" at bounding box center [666, 261] width 23 height 6
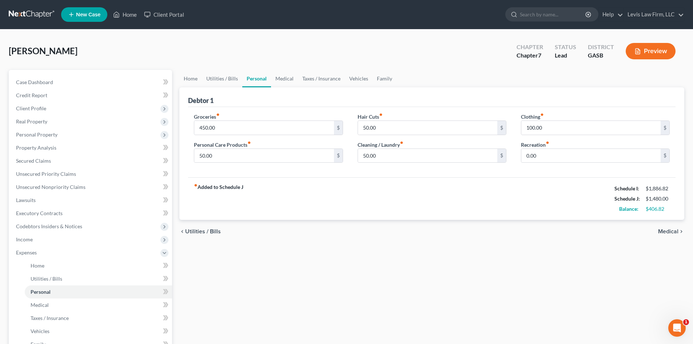
click at [203, 230] on span "Utilities / Bills" at bounding box center [203, 231] width 36 height 6
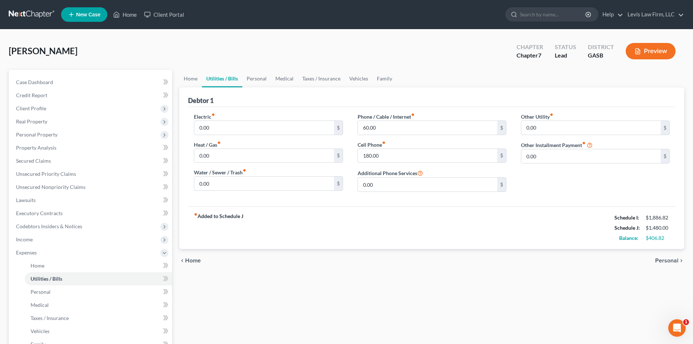
click at [669, 260] on span "Personal" at bounding box center [666, 261] width 23 height 6
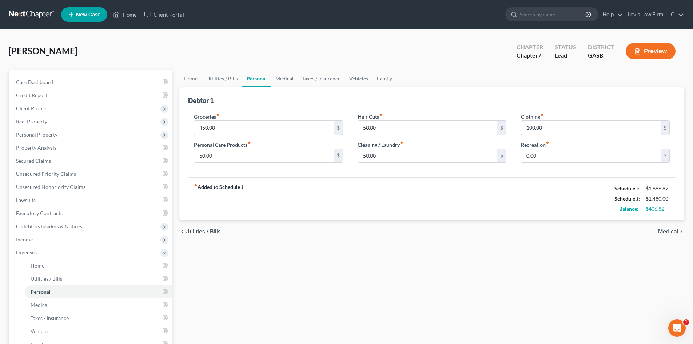
click at [671, 230] on span "Medical" at bounding box center [668, 231] width 20 height 6
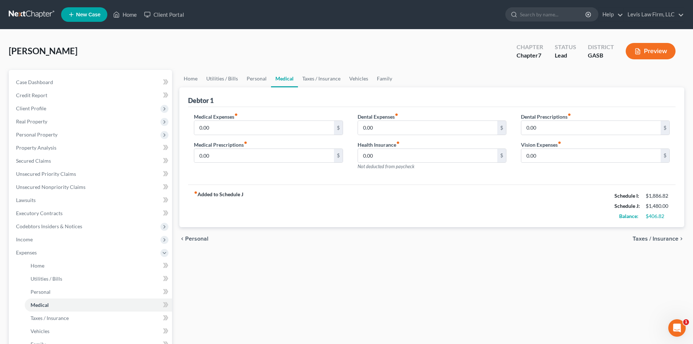
click at [197, 239] on span "Personal" at bounding box center [196, 239] width 23 height 6
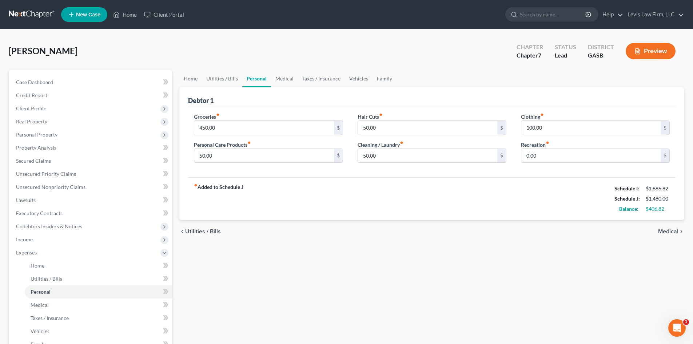
click at [197, 239] on div "chevron_left Utilities / Bills Medical chevron_right" at bounding box center [431, 231] width 505 height 23
click at [202, 230] on span "Utilities / Bills" at bounding box center [203, 231] width 36 height 6
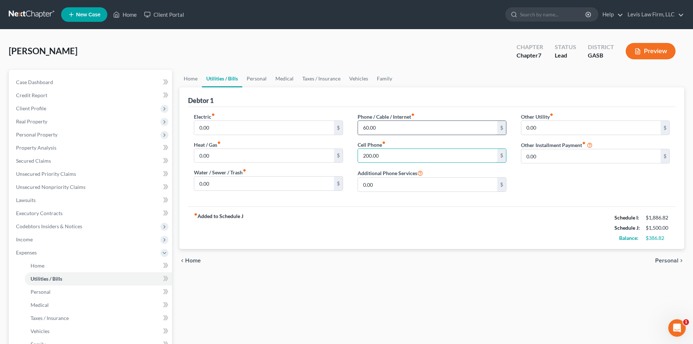
type input "200.00"
type input "70.00"
click at [669, 259] on span "Personal" at bounding box center [666, 261] width 23 height 6
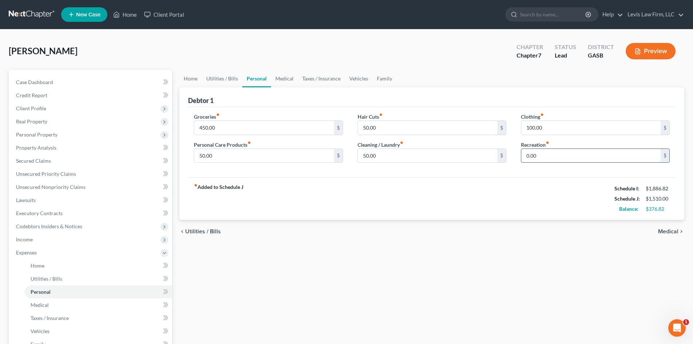
click at [544, 155] on input "0.00" at bounding box center [590, 156] width 139 height 14
type input "25.00"
click at [664, 231] on span "Medical" at bounding box center [668, 231] width 20 height 6
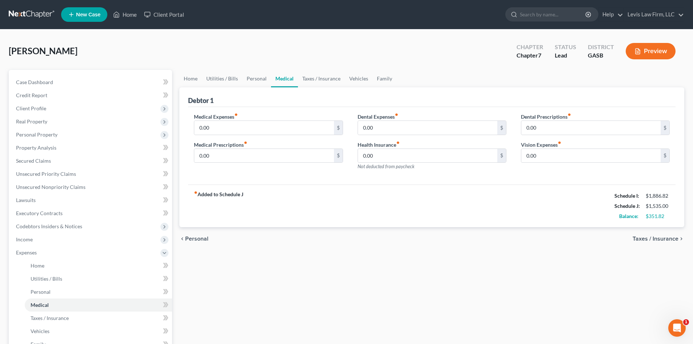
click at [663, 240] on span "Taxes / Insurance" at bounding box center [656, 239] width 46 height 6
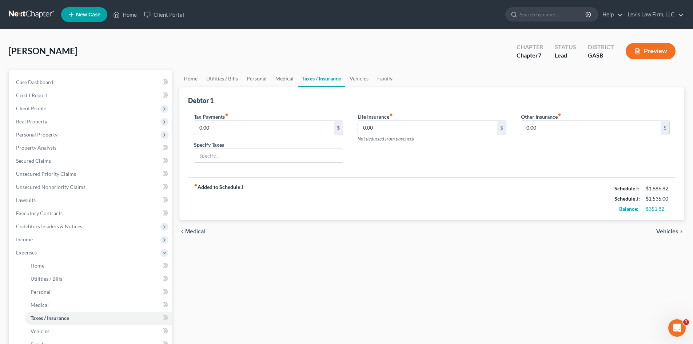
click at [668, 231] on span "Vehicles" at bounding box center [667, 231] width 22 height 6
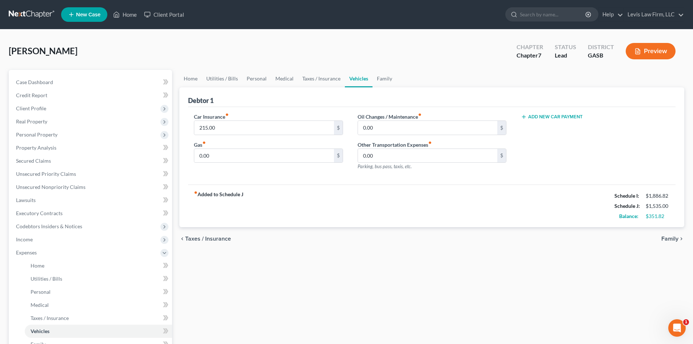
click at [668, 235] on div "chevron_left Taxes / Insurance Family chevron_right" at bounding box center [431, 238] width 505 height 23
click at [669, 238] on span "Family" at bounding box center [669, 239] width 17 height 6
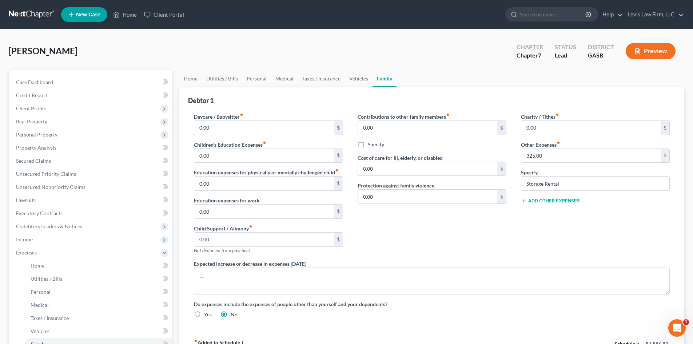
click at [537, 202] on button "Add Other Expenses" at bounding box center [550, 201] width 59 height 6
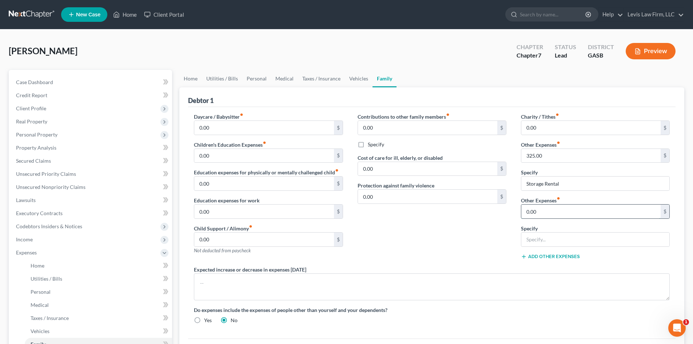
click at [537, 211] on input "0.00" at bounding box center [590, 211] width 139 height 14
type input "150.00"
click at [534, 240] on input "text" at bounding box center [595, 239] width 148 height 14
type input "Pet care/food"
drag, startPoint x: 31, startPoint y: 134, endPoint x: 96, endPoint y: 132, distance: 65.9
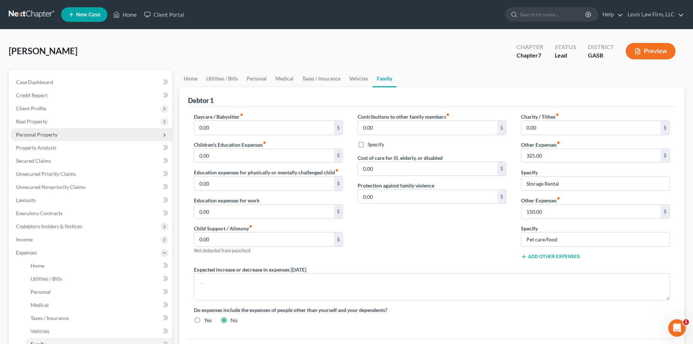
click at [31, 134] on span "Personal Property" at bounding box center [36, 134] width 41 height 6
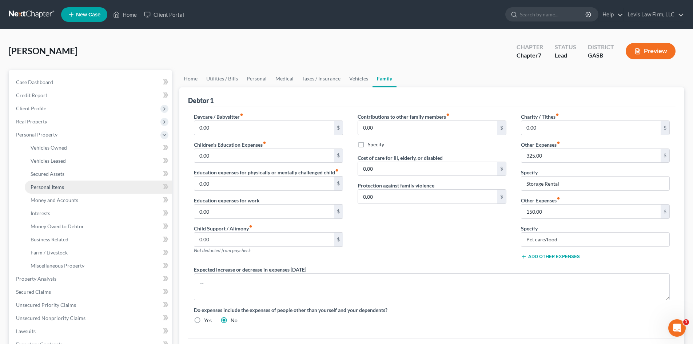
click at [45, 188] on span "Personal Items" at bounding box center [47, 187] width 33 height 6
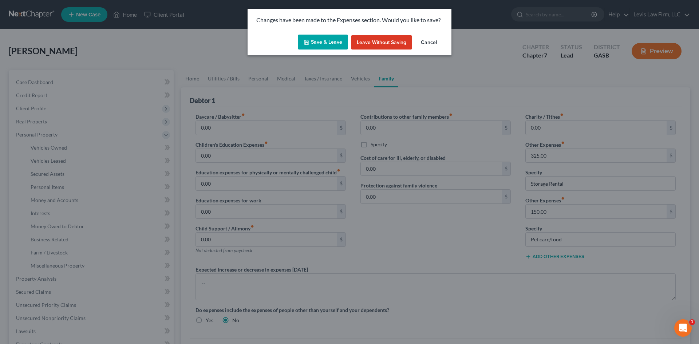
click at [325, 43] on button "Save & Leave" at bounding box center [323, 42] width 50 height 15
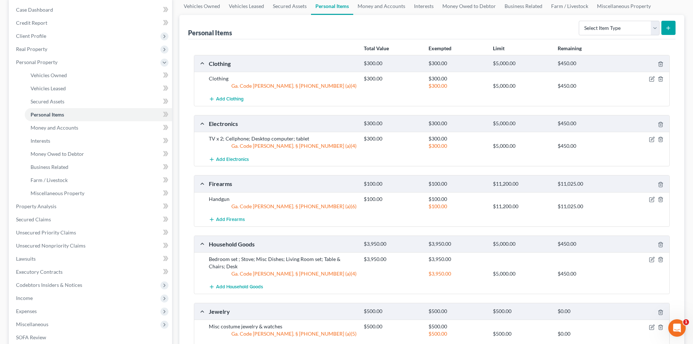
scroll to position [66, 0]
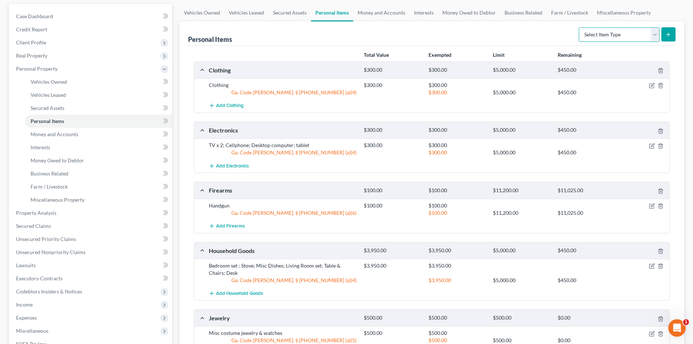
click at [655, 31] on select "Select Item Type Clothing Collectibles Of Value Electronics Firearms Household …" at bounding box center [619, 34] width 81 height 15
select select "pets"
click at [580, 27] on select "Select Item Type Clothing Collectibles Of Value Electronics Firearms Household …" at bounding box center [619, 34] width 81 height 15
click at [667, 33] on icon "submit" at bounding box center [668, 35] width 6 height 6
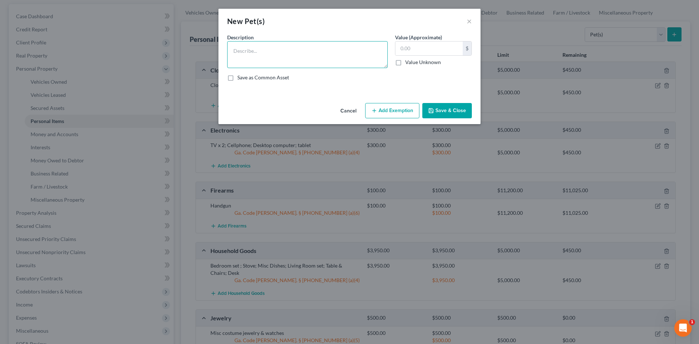
click at [238, 52] on textarea at bounding box center [307, 54] width 160 height 27
type textarea "Dog"
click at [424, 54] on input "text" at bounding box center [428, 48] width 67 height 14
type input "0.00"
click at [454, 108] on button "Save & Close" at bounding box center [446, 110] width 49 height 15
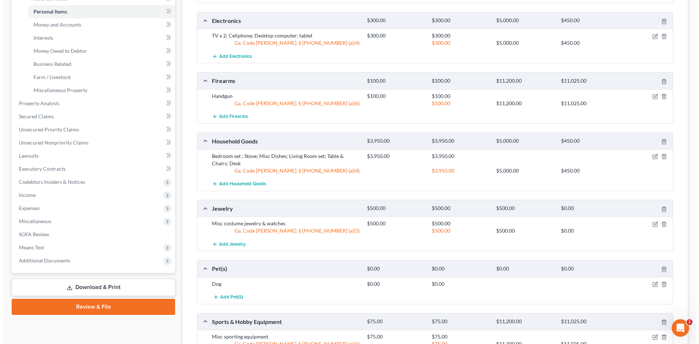
scroll to position [248, 0]
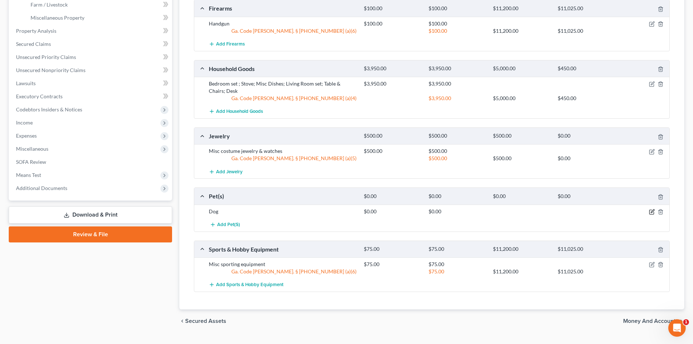
click at [652, 213] on icon "button" at bounding box center [652, 212] width 6 height 6
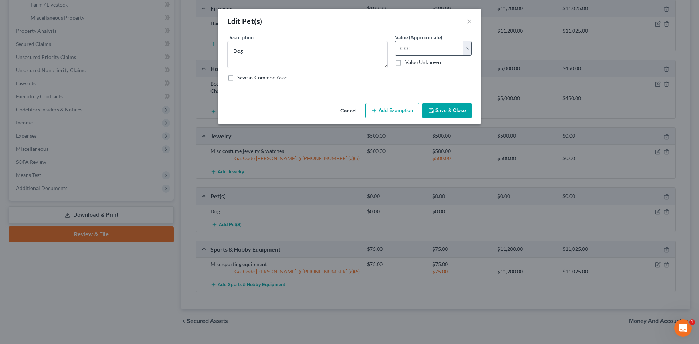
click at [412, 50] on input "0.00" at bounding box center [428, 48] width 67 height 14
click at [249, 50] on textarea "Dog" at bounding box center [307, 54] width 160 height 27
type textarea "Dog x 2"
click at [431, 48] on input "0.00" at bounding box center [428, 48] width 67 height 14
type input "100.00"
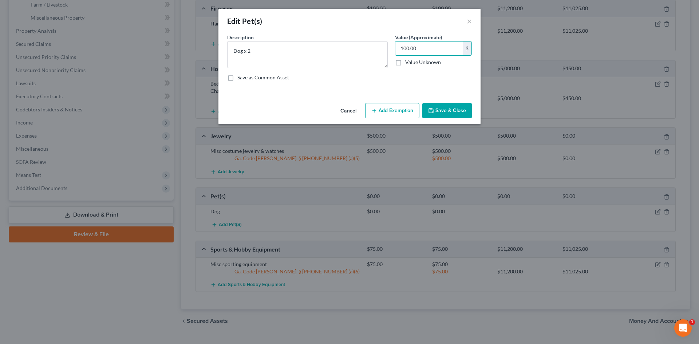
click at [400, 105] on button "Add Exemption" at bounding box center [392, 110] width 54 height 15
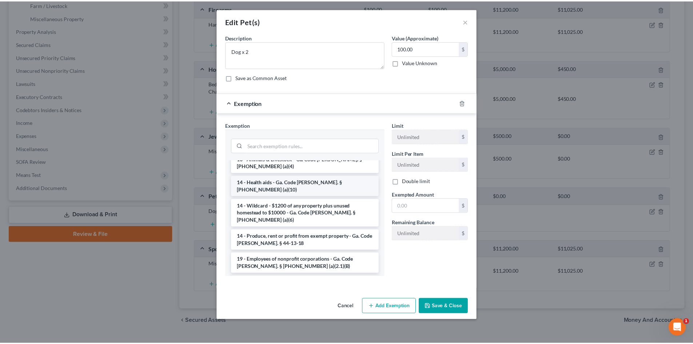
scroll to position [146, 0]
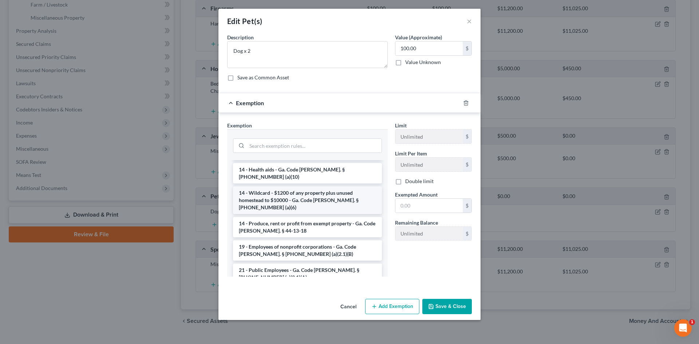
click at [282, 186] on li "14 - Wildcard - $1200 of any property plus unused homestead to $10000 - Ga. Cod…" at bounding box center [307, 200] width 149 height 28
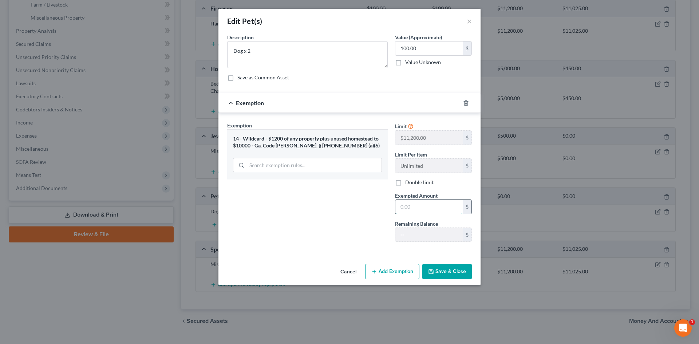
click at [420, 208] on input "text" at bounding box center [428, 207] width 67 height 14
type input "100.00"
click at [438, 271] on button "Save & Close" at bounding box center [446, 271] width 49 height 15
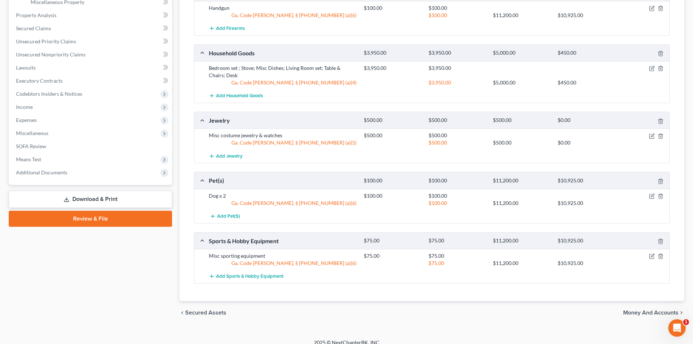
scroll to position [271, 0]
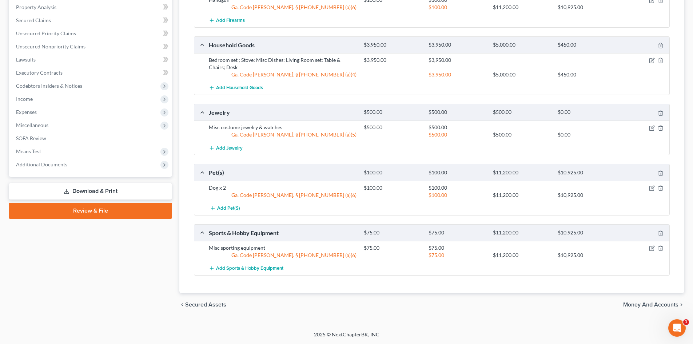
click at [657, 306] on span "Money and Accounts" at bounding box center [650, 305] width 55 height 6
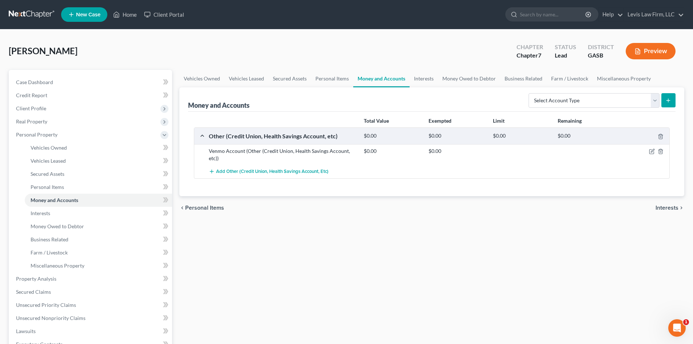
drag, startPoint x: 661, startPoint y: 206, endPoint x: 656, endPoint y: 210, distance: 6.4
click at [661, 206] on span "Interests" at bounding box center [667, 208] width 23 height 6
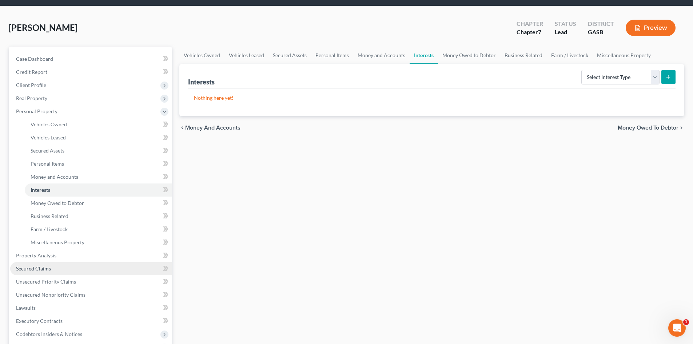
scroll to position [36, 0]
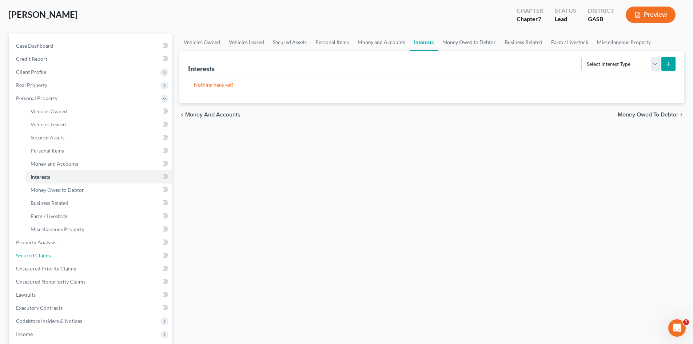
drag, startPoint x: 28, startPoint y: 259, endPoint x: 641, endPoint y: 268, distance: 613.1
click at [28, 259] on link "Secured Claims" at bounding box center [91, 255] width 162 height 13
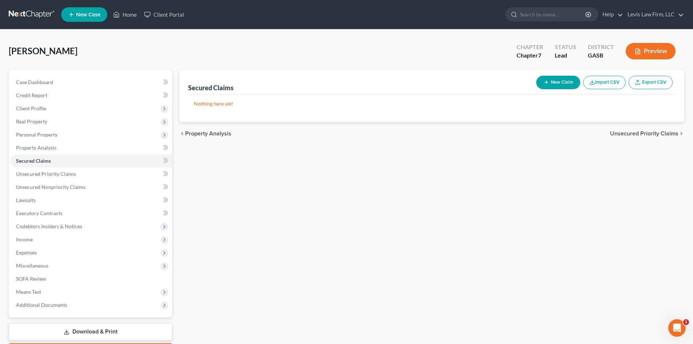
click at [655, 133] on span "Unsecured Priority Claims" at bounding box center [644, 134] width 68 height 6
click at [653, 136] on span "Unsecured Nonpriority Claims" at bounding box center [639, 134] width 79 height 6
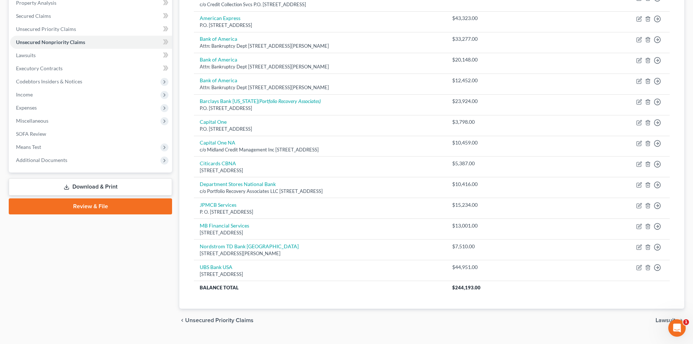
scroll to position [160, 0]
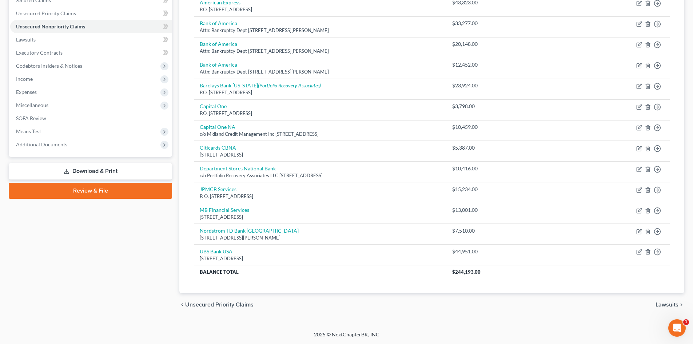
drag, startPoint x: 667, startPoint y: 304, endPoint x: 676, endPoint y: 293, distance: 14.2
click at [667, 305] on span "Lawsuits" at bounding box center [667, 305] width 23 height 6
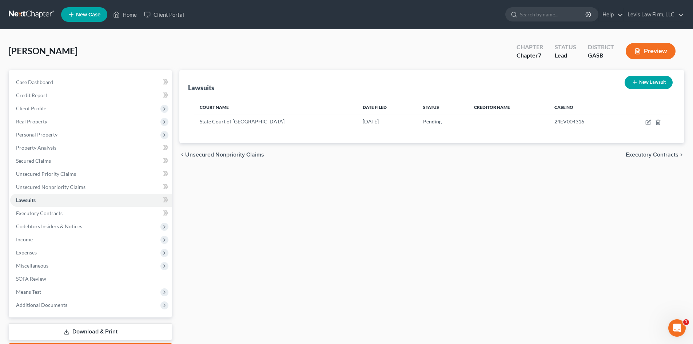
click at [652, 156] on span "Executory Contracts" at bounding box center [652, 155] width 53 height 6
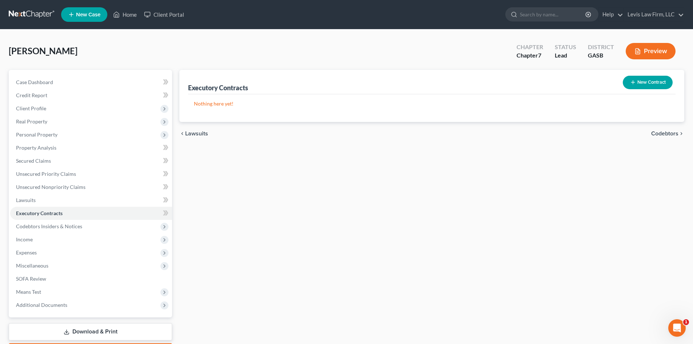
click at [668, 132] on span "Codebtors" at bounding box center [664, 134] width 27 height 6
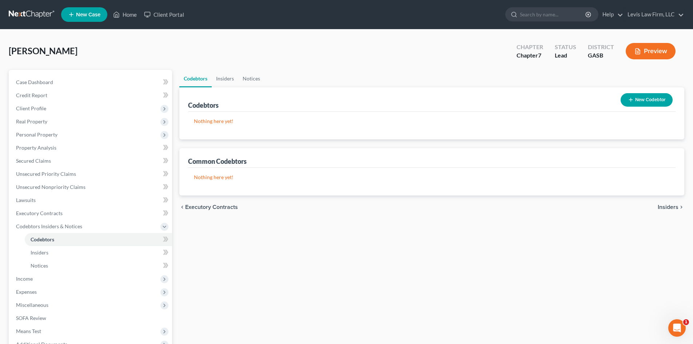
click at [669, 206] on span "Insiders" at bounding box center [668, 207] width 21 height 6
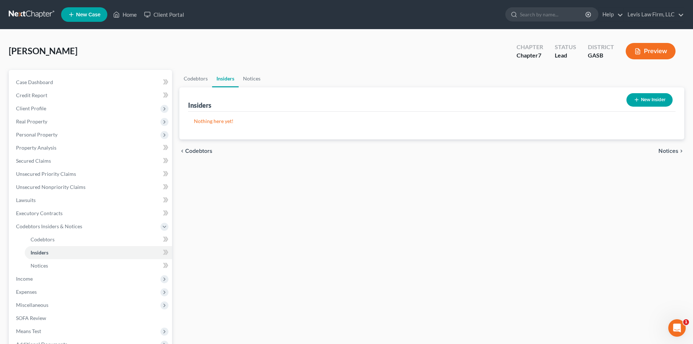
click at [673, 150] on span "Notices" at bounding box center [669, 151] width 20 height 6
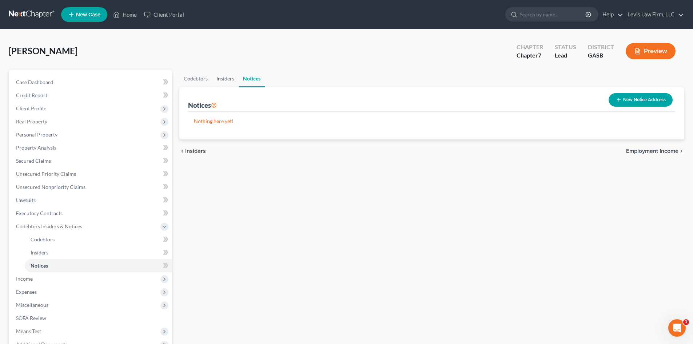
click at [655, 151] on span "Employment Income" at bounding box center [652, 151] width 52 height 6
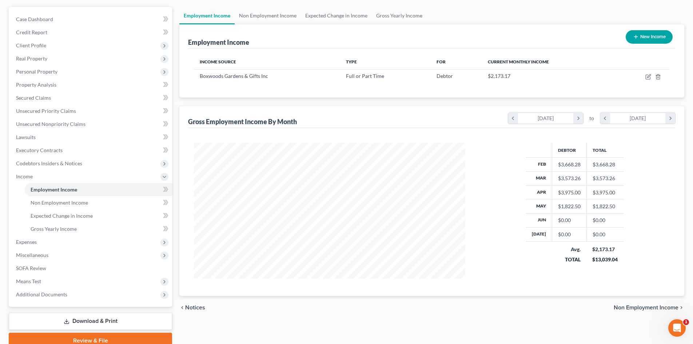
scroll to position [95, 0]
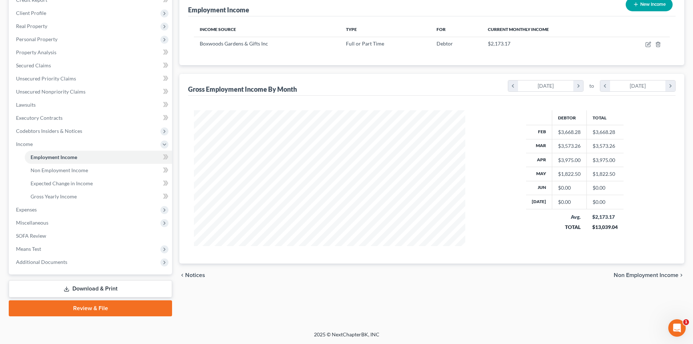
click at [664, 274] on span "Non Employment Income" at bounding box center [646, 275] width 65 height 6
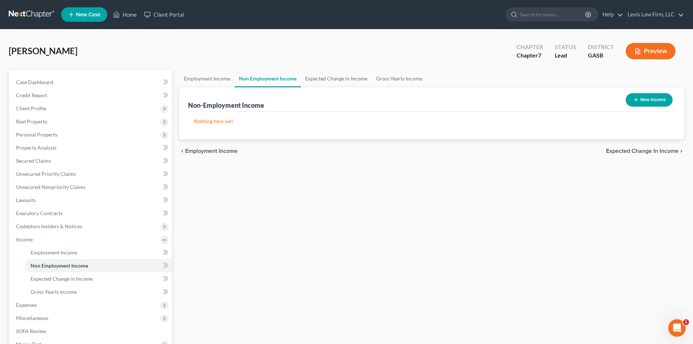
click at [660, 149] on span "Expected Change in Income" at bounding box center [642, 151] width 72 height 6
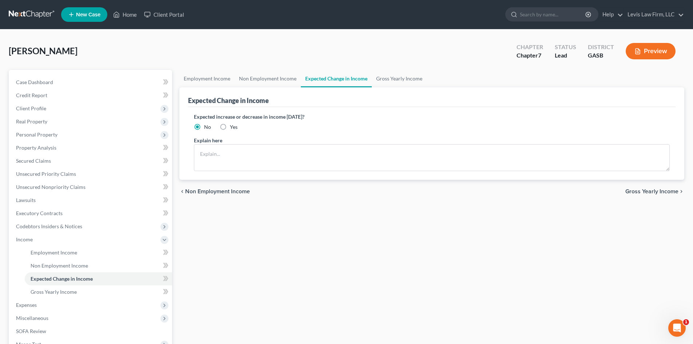
click at [667, 189] on span "Gross Yearly Income" at bounding box center [651, 191] width 53 height 6
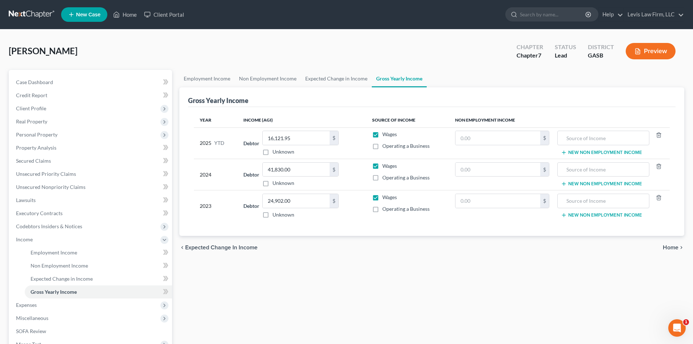
click at [670, 248] on span "Home" at bounding box center [671, 247] width 16 height 6
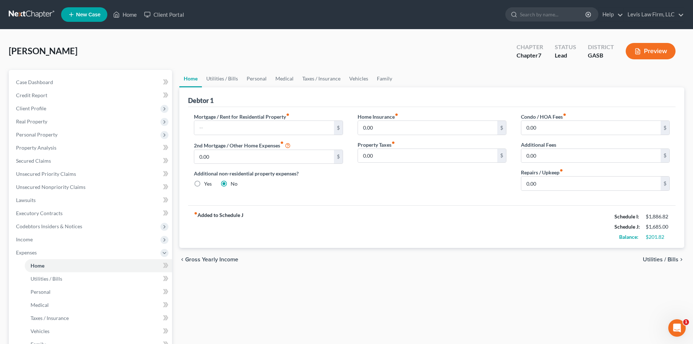
click at [656, 259] on span "Utilities / Bills" at bounding box center [661, 259] width 36 height 6
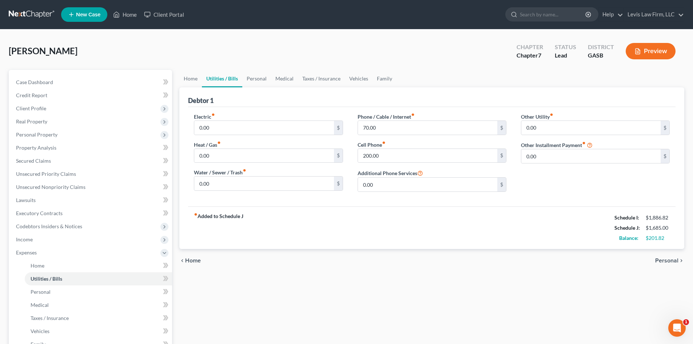
click at [667, 259] on span "Personal" at bounding box center [666, 261] width 23 height 6
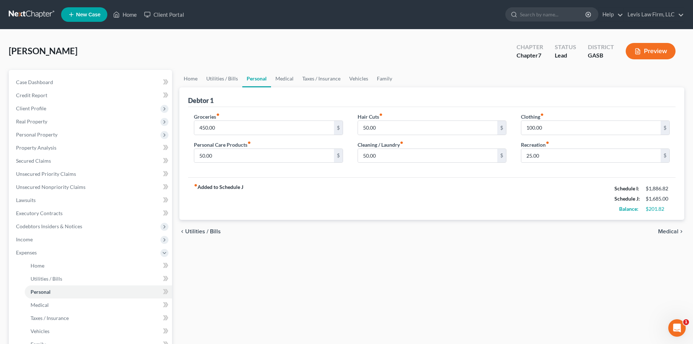
click at [666, 52] on button "Preview" at bounding box center [651, 51] width 50 height 16
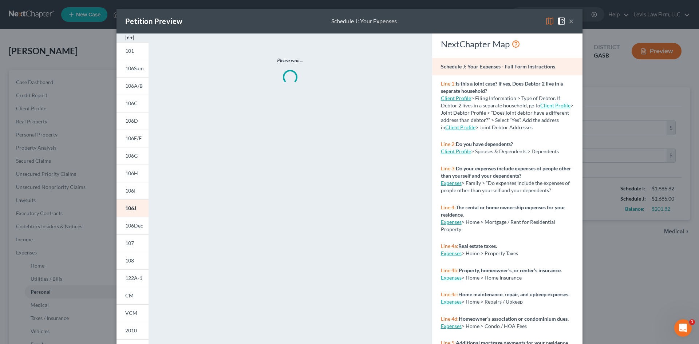
click at [570, 21] on button "×" at bounding box center [570, 21] width 5 height 9
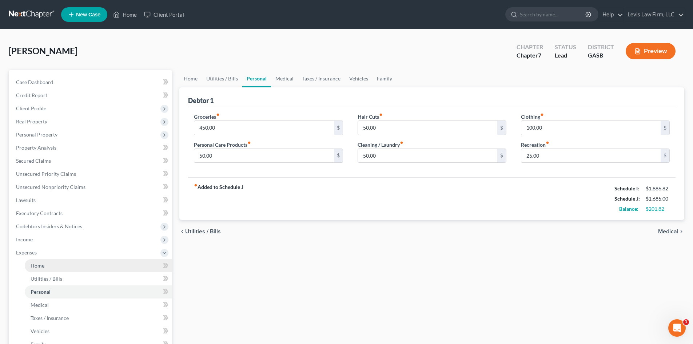
click at [35, 266] on span "Home" at bounding box center [38, 265] width 14 height 6
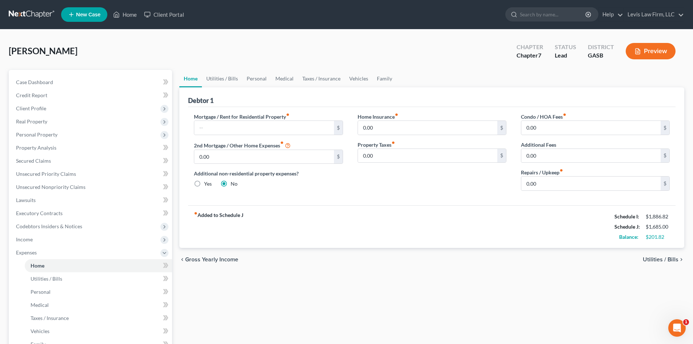
click at [657, 260] on span "Utilities / Bills" at bounding box center [661, 259] width 36 height 6
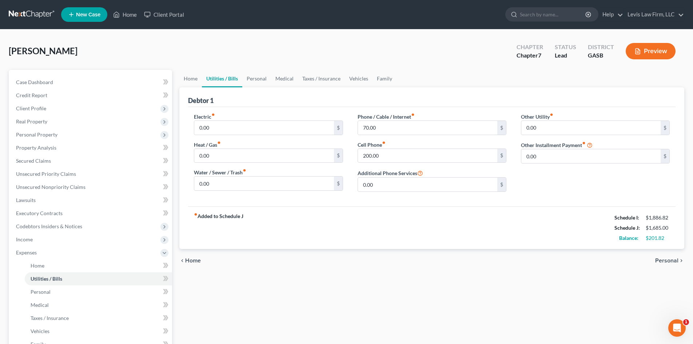
click at [668, 260] on span "Personal" at bounding box center [666, 261] width 23 height 6
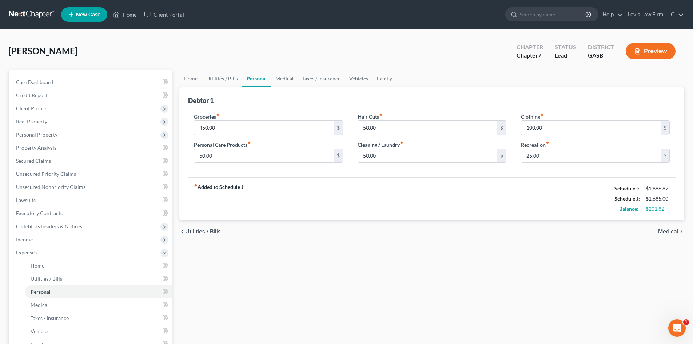
click at [671, 232] on span "Medical" at bounding box center [668, 231] width 20 height 6
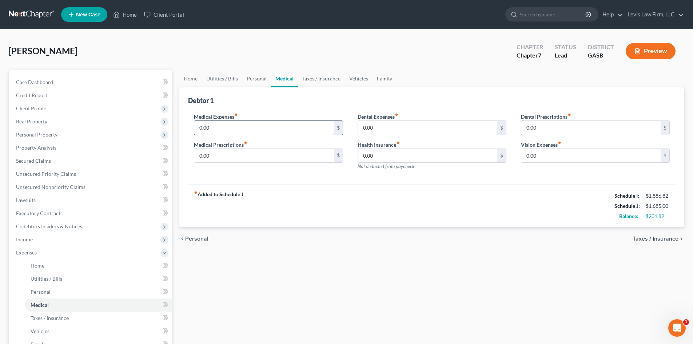
click at [216, 129] on input "0.00" at bounding box center [263, 128] width 139 height 14
type input "30.00"
drag, startPoint x: 211, startPoint y: 157, endPoint x: 352, endPoint y: 160, distance: 141.2
click at [211, 157] on input "0.00" at bounding box center [263, 156] width 139 height 14
type input "25.00"
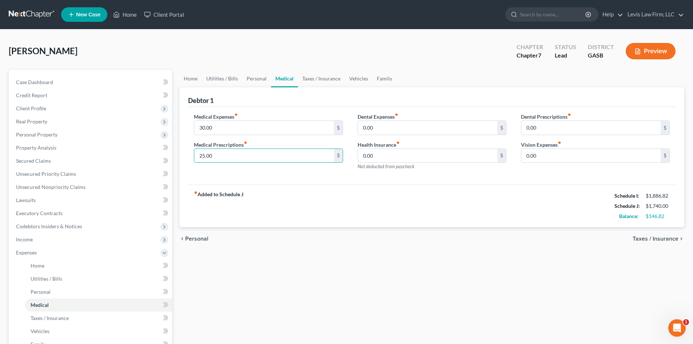
click at [659, 240] on span "Taxes / Insurance" at bounding box center [656, 239] width 46 height 6
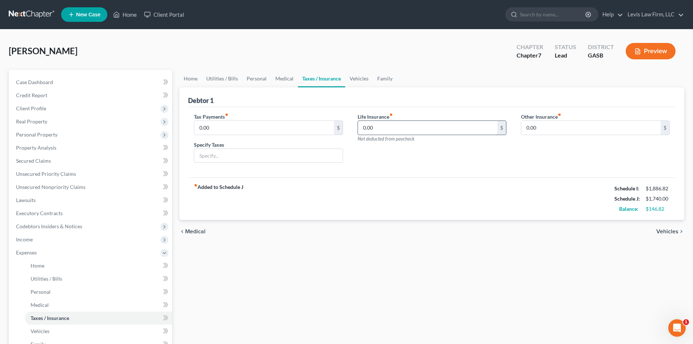
drag, startPoint x: 372, startPoint y: 130, endPoint x: 439, endPoint y: 128, distance: 67.7
click at [372, 130] on input "0.00" at bounding box center [427, 128] width 139 height 14
type input "150.00"
click at [195, 232] on span "Medical" at bounding box center [195, 231] width 20 height 6
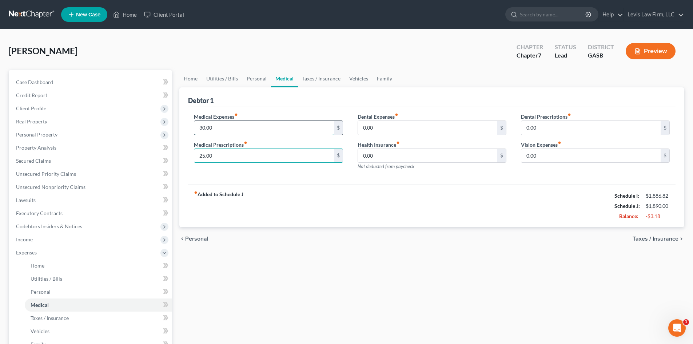
click at [218, 126] on input "30.00" at bounding box center [263, 128] width 139 height 14
type input "25.00"
click at [417, 296] on div "Home Utilities / Bills Personal Medical Taxes / Insurance Vehicles Family Debto…" at bounding box center [432, 260] width 512 height 381
click at [661, 239] on span "Taxes / Insurance" at bounding box center [656, 239] width 46 height 6
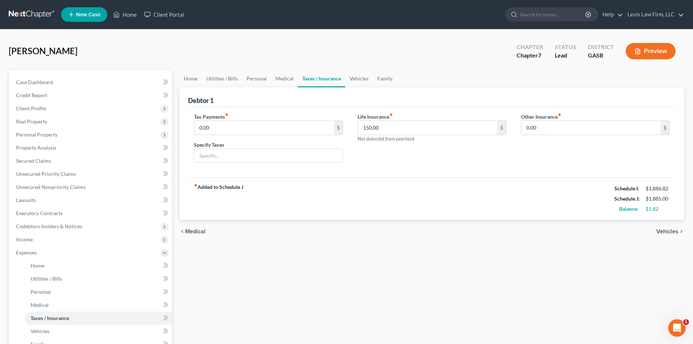
click at [667, 231] on span "Vehicles" at bounding box center [667, 231] width 22 height 6
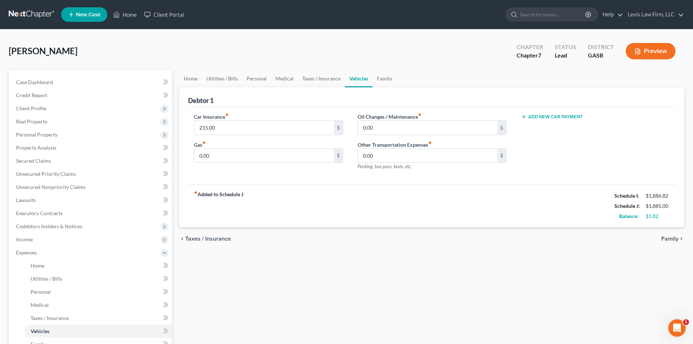
click at [668, 239] on span "Family" at bounding box center [669, 239] width 17 height 6
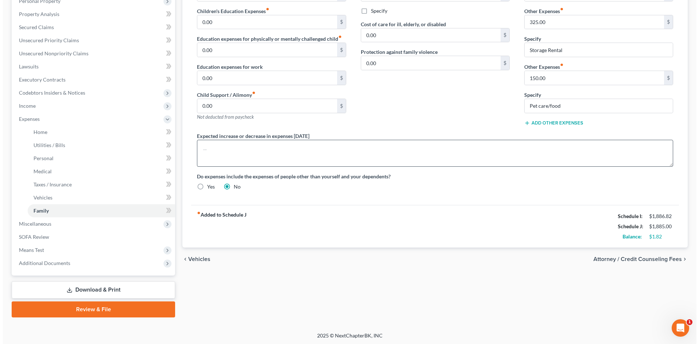
scroll to position [135, 0]
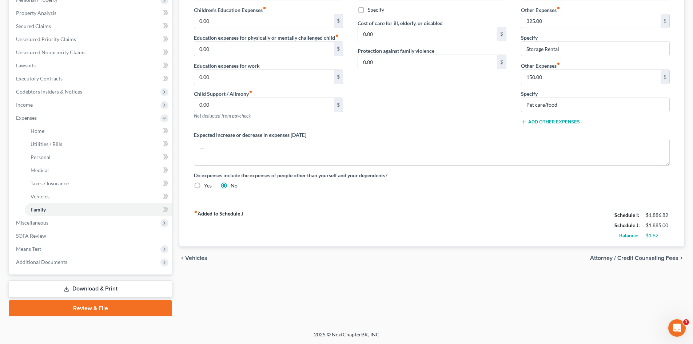
click at [669, 256] on span "Attorney / Credit Counseling Fees" at bounding box center [634, 258] width 88 height 6
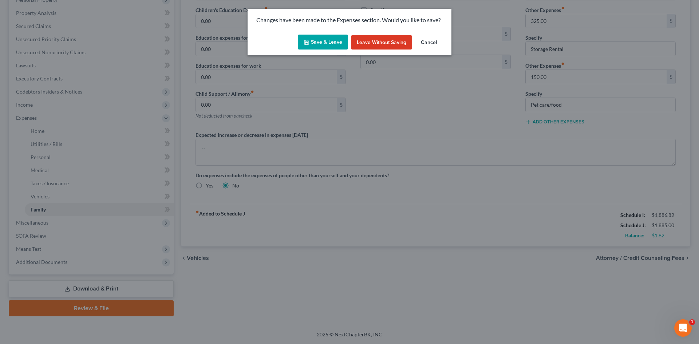
click at [334, 42] on button "Save & Leave" at bounding box center [323, 42] width 50 height 15
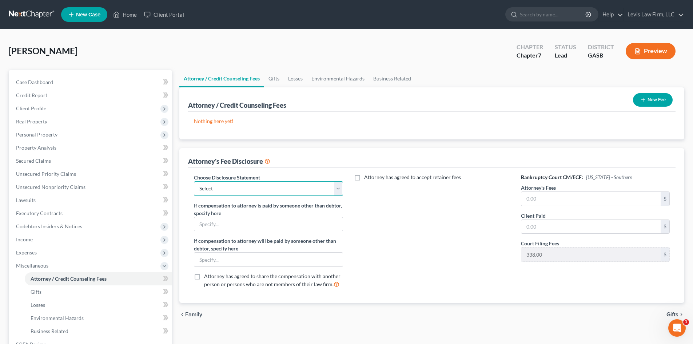
click at [278, 187] on select "Select Chapter 7 Kutcha Provisions Chapter 7 Other Provisions as needed Chapter…" at bounding box center [268, 188] width 149 height 15
select select "3"
click at [194, 181] on select "Select Chapter 7 Kutcha Provisions Chapter 7 Other Provisions as needed Chapter…" at bounding box center [268, 188] width 149 height 15
click at [533, 197] on input "text" at bounding box center [590, 199] width 139 height 14
type input "1,500.00"
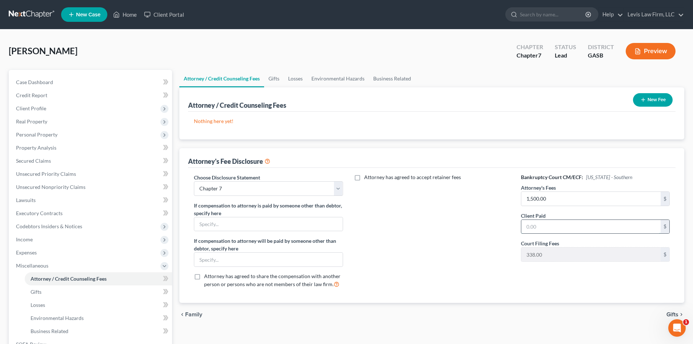
click at [533, 225] on input "text" at bounding box center [590, 227] width 139 height 14
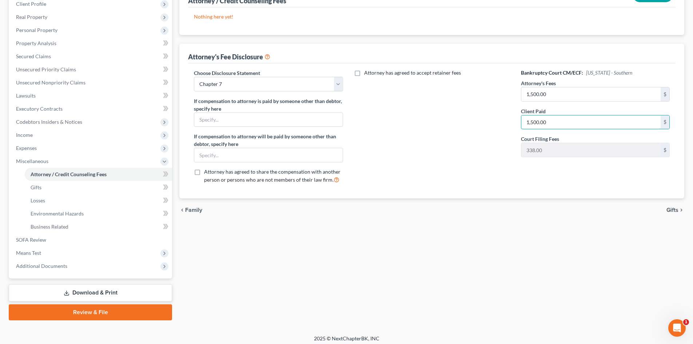
scroll to position [108, 0]
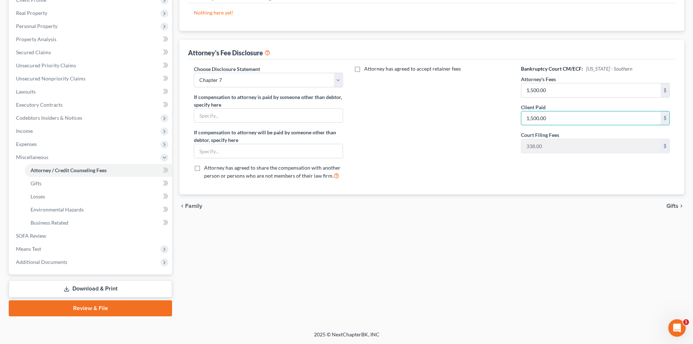
type input "1,500.00"
click at [670, 206] on span "Gifts" at bounding box center [673, 206] width 12 height 6
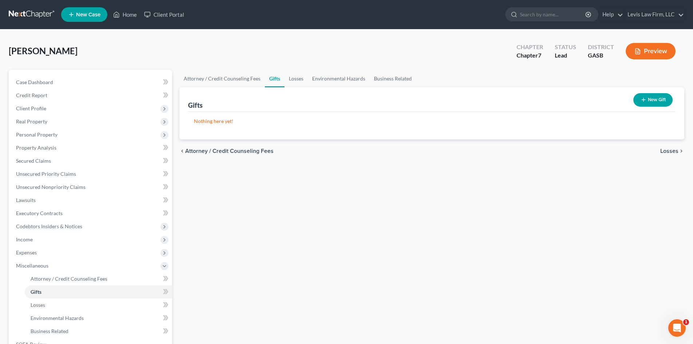
click at [666, 151] on span "Losses" at bounding box center [669, 151] width 18 height 6
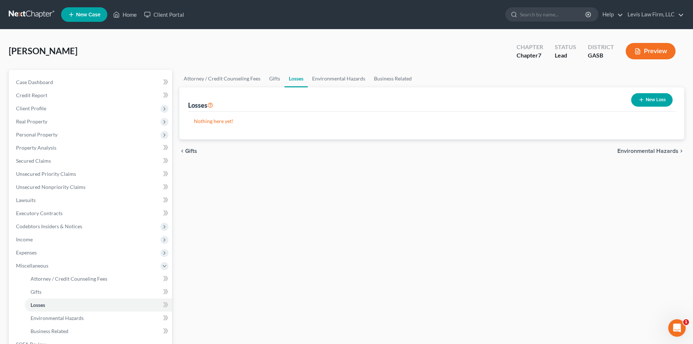
click at [654, 152] on span "Environmental Hazards" at bounding box center [647, 151] width 61 height 6
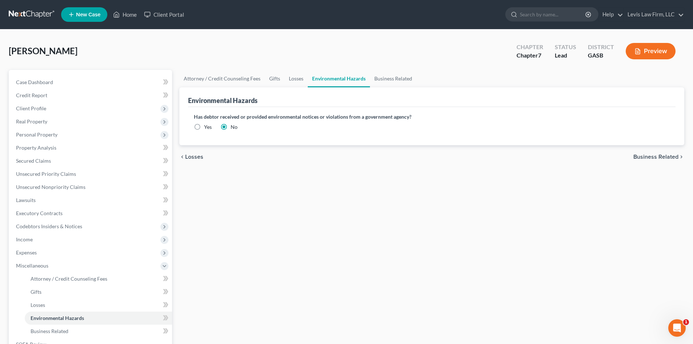
click at [661, 159] on span "Business Related" at bounding box center [655, 157] width 45 height 6
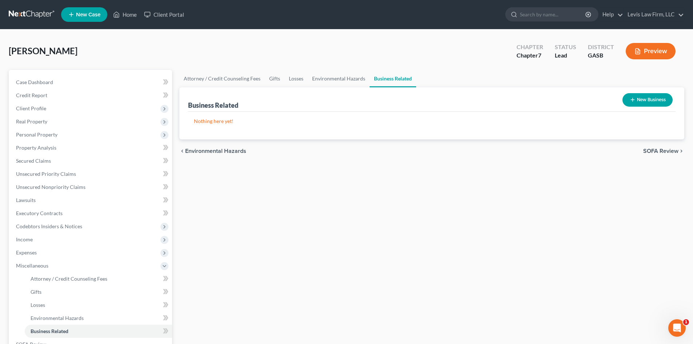
click at [664, 151] on span "SOFA Review" at bounding box center [660, 151] width 35 height 6
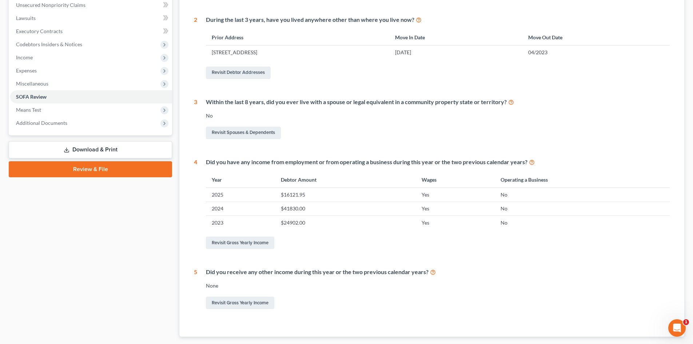
scroll to position [226, 0]
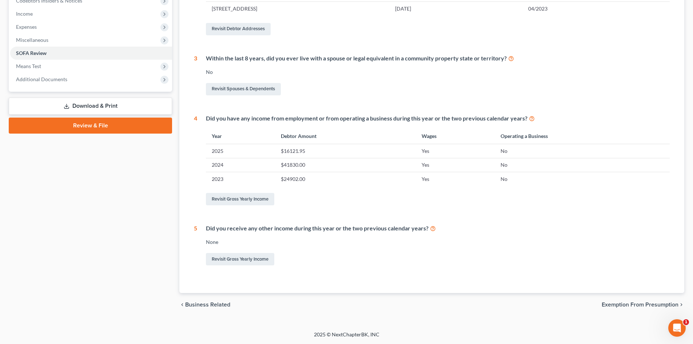
click at [642, 303] on span "Exemption from Presumption" at bounding box center [640, 305] width 77 height 6
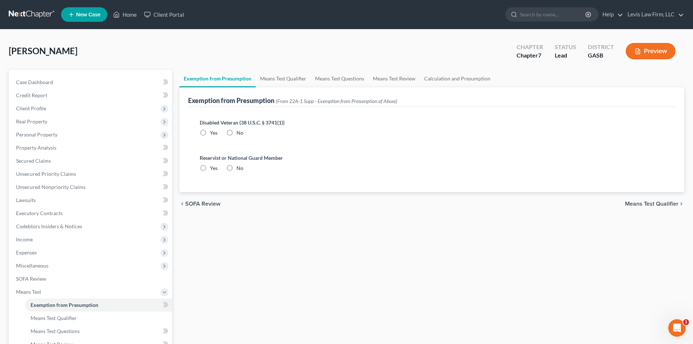
click at [650, 202] on span "Means Test Qualifier" at bounding box center [651, 204] width 53 height 6
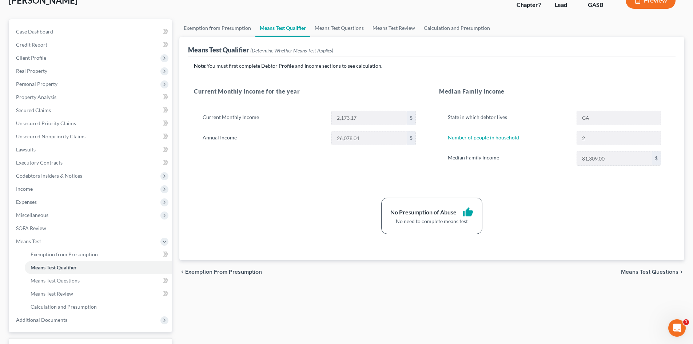
scroll to position [73, 0]
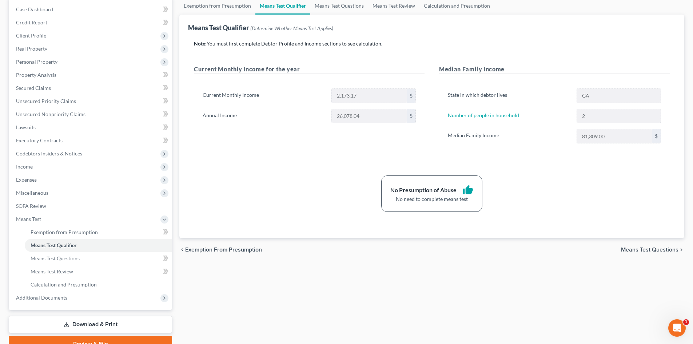
click at [662, 249] on span "Means Test Questions" at bounding box center [649, 250] width 57 height 6
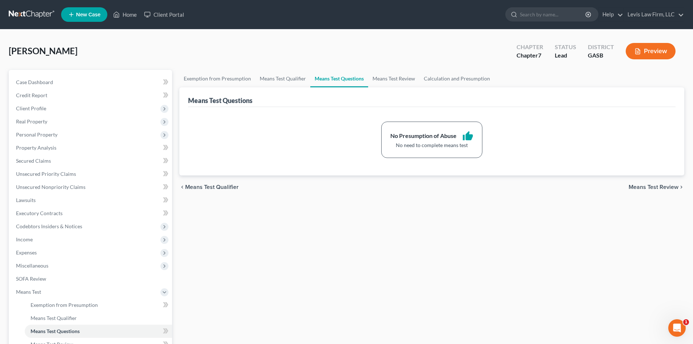
click at [646, 186] on span "Means Test Review" at bounding box center [654, 187] width 50 height 6
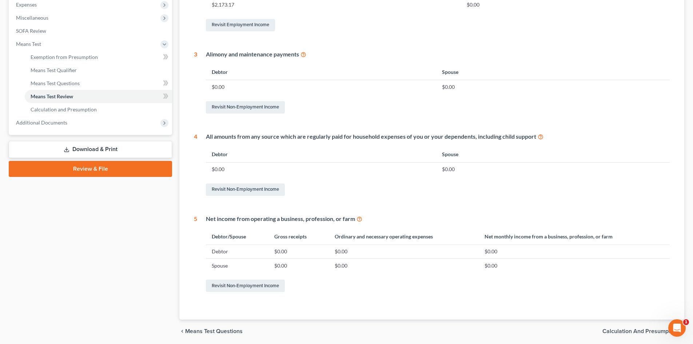
scroll to position [274, 0]
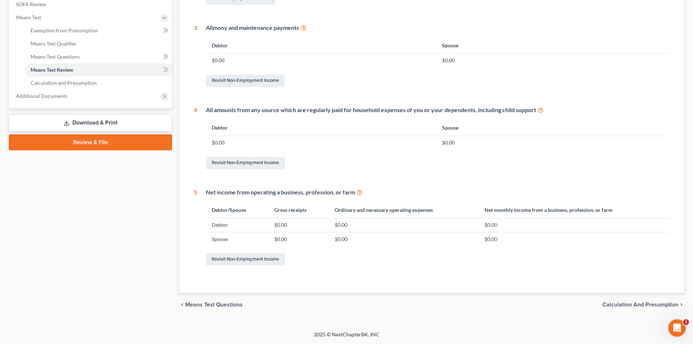
click at [651, 304] on span "Calculation and Presumption" at bounding box center [640, 305] width 76 height 6
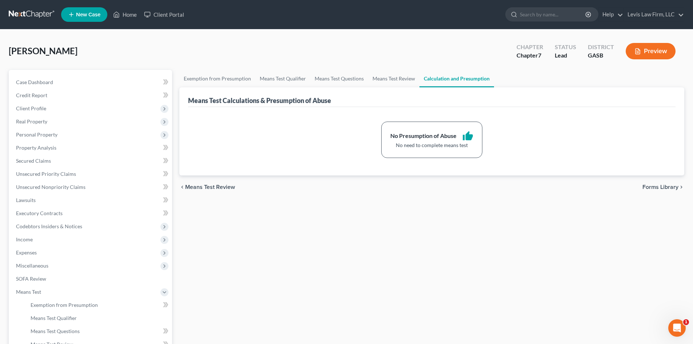
click at [654, 186] on span "Forms Library" at bounding box center [661, 187] width 36 height 6
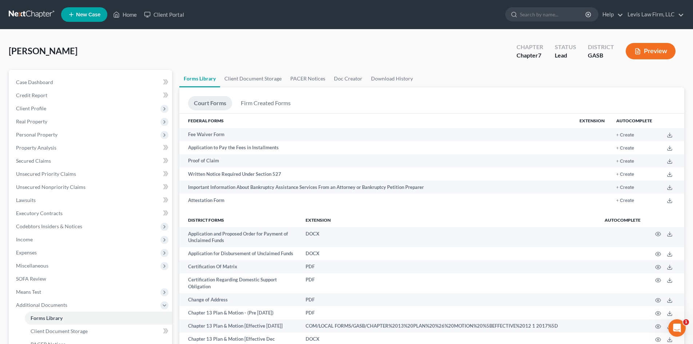
drag, startPoint x: 35, startPoint y: 107, endPoint x: 669, endPoint y: 126, distance: 634.1
click at [35, 107] on span "Client Profile" at bounding box center [31, 108] width 30 height 6
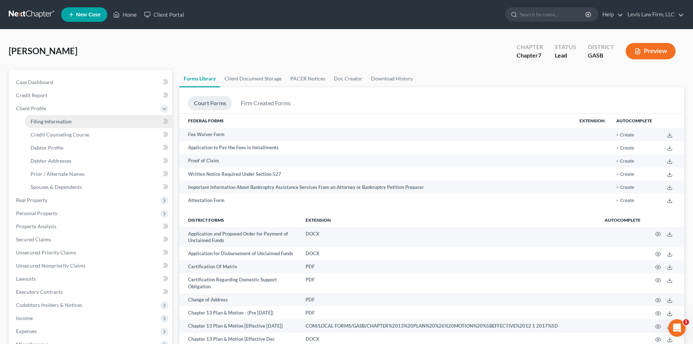
click at [52, 120] on span "Filing Information" at bounding box center [51, 121] width 41 height 6
select select "1"
select select "0"
select select "20"
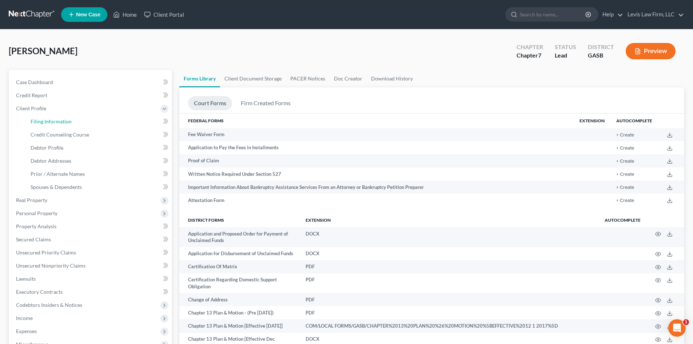
select select "0"
select select "10"
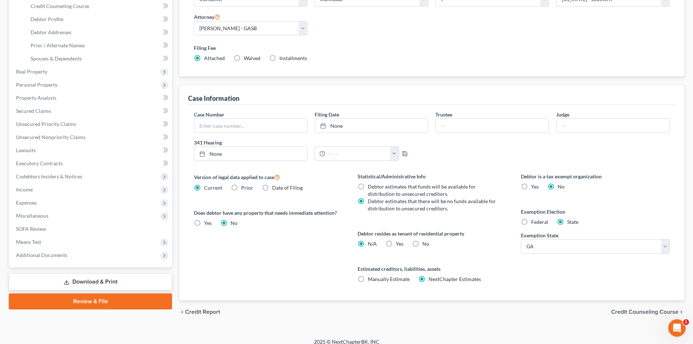
scroll to position [136, 0]
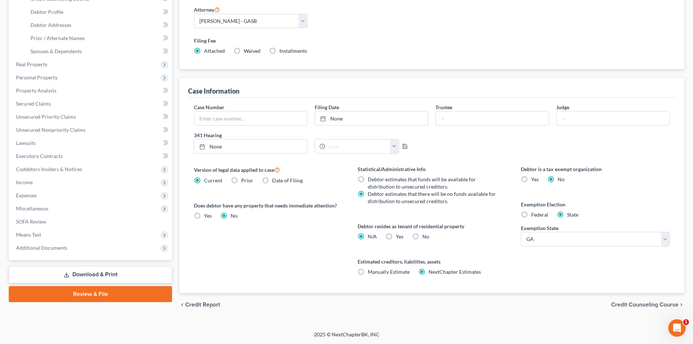
click at [648, 303] on span "Credit Counseling Course" at bounding box center [644, 305] width 67 height 6
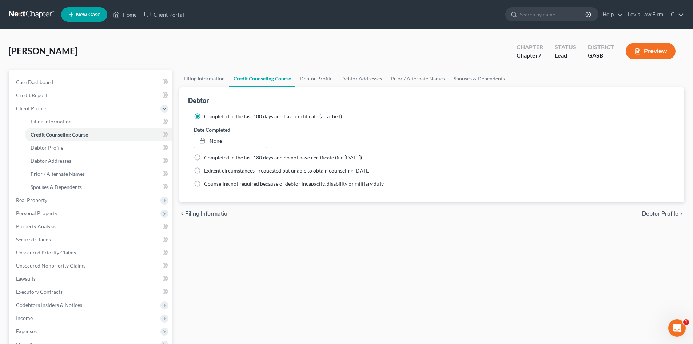
click at [669, 214] on span "Debtor Profile" at bounding box center [660, 214] width 36 height 6
select select "4"
select select "1"
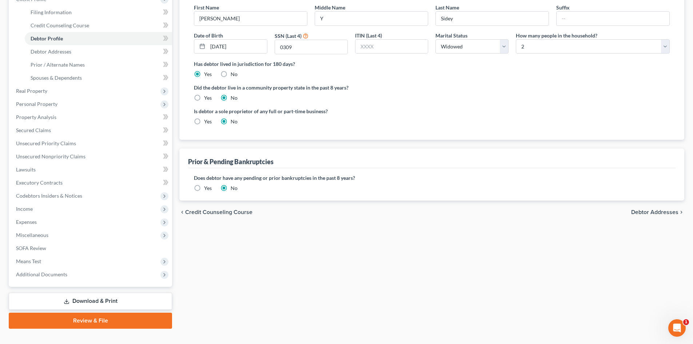
click at [668, 211] on span "Debtor Addresses" at bounding box center [654, 212] width 47 height 6
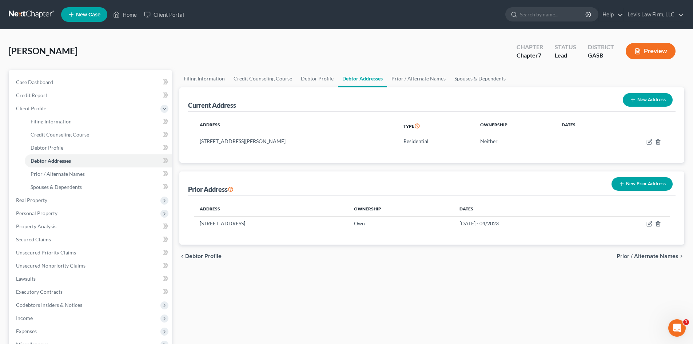
click at [655, 257] on span "Prior / Alternate Names" at bounding box center [648, 256] width 62 height 6
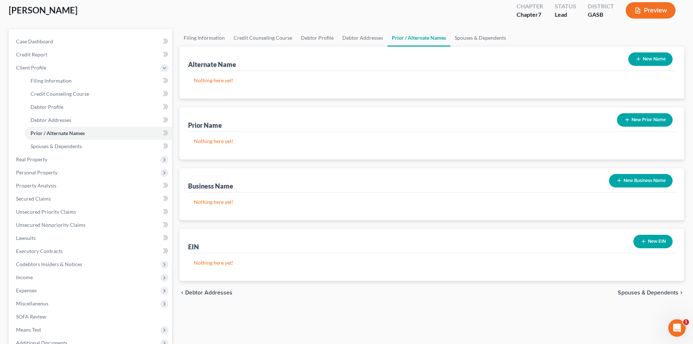
scroll to position [122, 0]
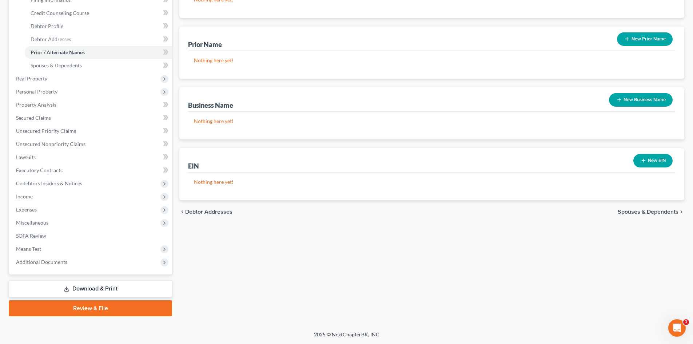
click at [652, 212] on span "Spouses & Dependents" at bounding box center [648, 212] width 61 height 6
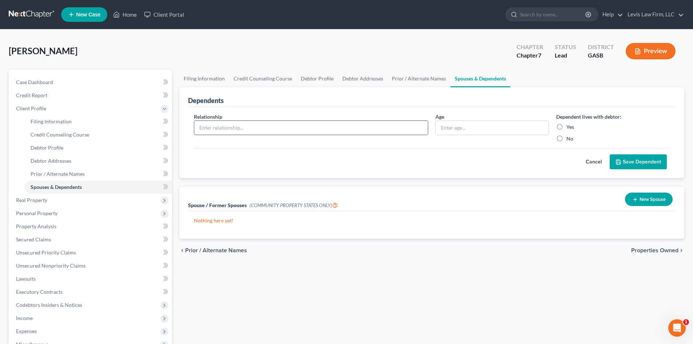
click at [219, 128] on input "text" at bounding box center [311, 128] width 234 height 14
type input "Father"
click at [566, 138] on label "No" at bounding box center [569, 138] width 7 height 7
click at [569, 138] on input "No" at bounding box center [571, 137] width 5 height 5
radio input "true"
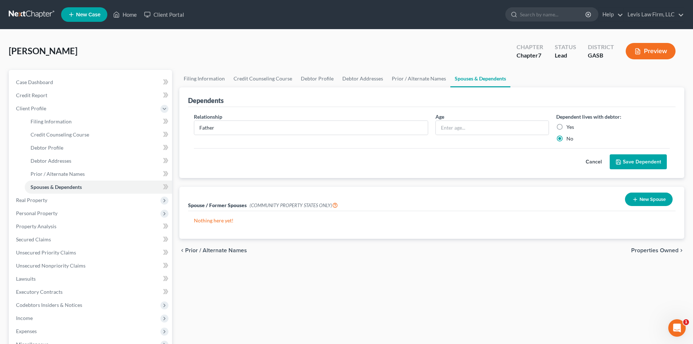
drag, startPoint x: 561, startPoint y: 138, endPoint x: 698, endPoint y: 150, distance: 137.7
click at [593, 161] on button "Cancel" at bounding box center [594, 162] width 32 height 15
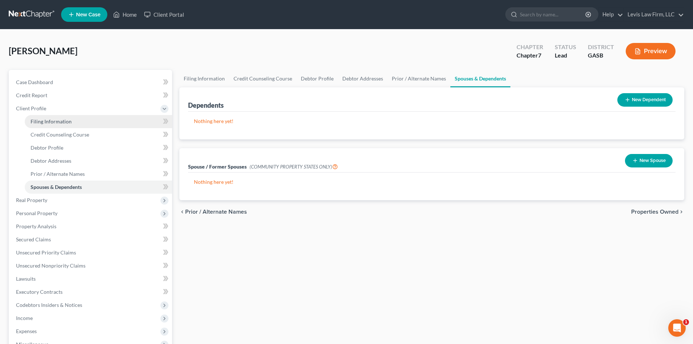
click at [49, 123] on span "Filing Information" at bounding box center [51, 121] width 41 height 6
select select "1"
select select "0"
select select "20"
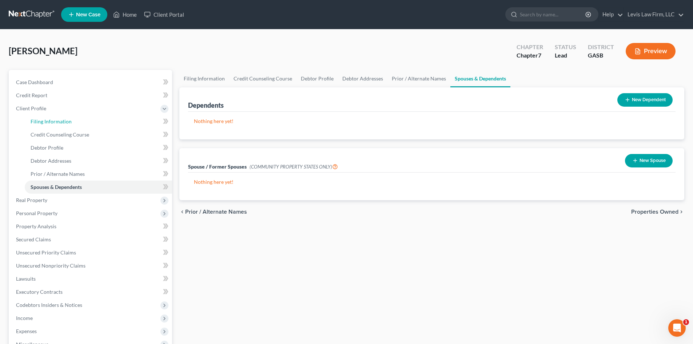
select select "0"
select select "10"
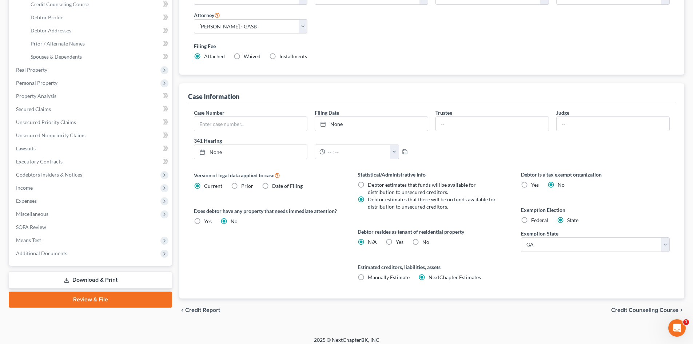
scroll to position [136, 0]
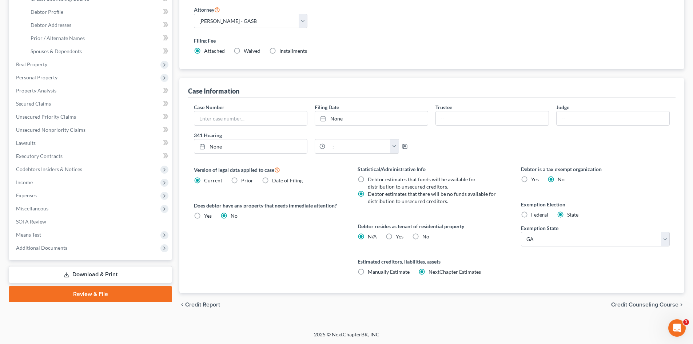
click at [656, 304] on span "Credit Counseling Course" at bounding box center [644, 305] width 67 height 6
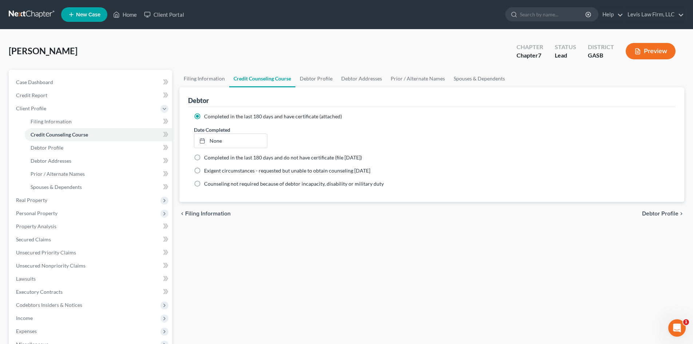
click at [667, 212] on span "Debtor Profile" at bounding box center [660, 214] width 36 height 6
select select "4"
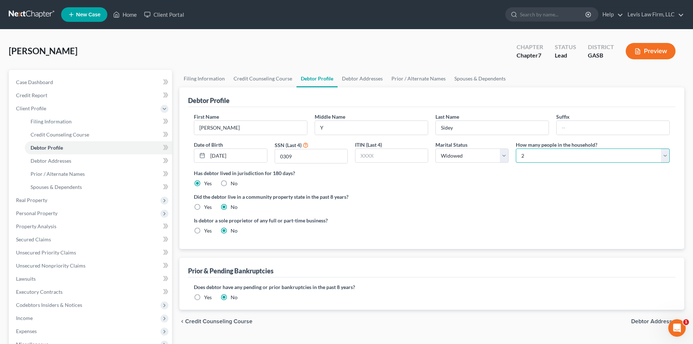
drag, startPoint x: 547, startPoint y: 151, endPoint x: 539, endPoint y: 162, distance: 13.3
click at [547, 151] on select "Select 1 2 3 4 5 6 7 8 9 10 11 12 13 14 15 16 17 18 19 20" at bounding box center [593, 155] width 154 height 15
select select "0"
click at [516, 148] on select "Select 1 2 3 4 5 6 7 8 9 10 11 12 13 14 15 16 17 18 19 20" at bounding box center [593, 155] width 154 height 15
click at [576, 221] on div "Is debtor a sole proprietor of any full or part-time business? Yes No" at bounding box center [431, 228] width 483 height 24
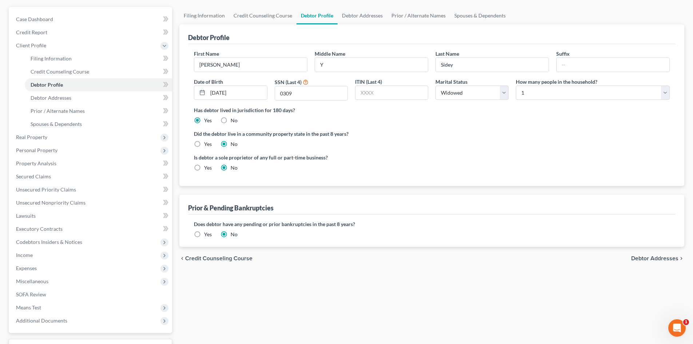
scroll to position [122, 0]
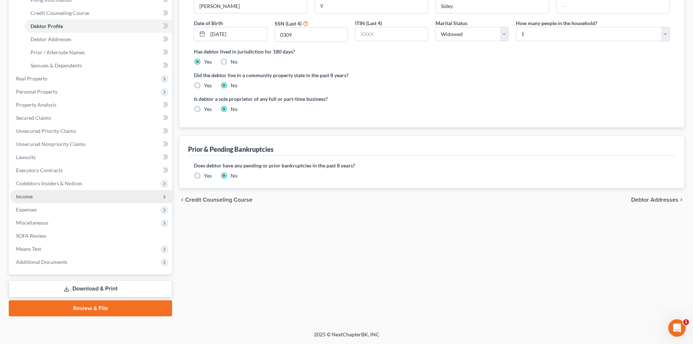
click at [26, 198] on span "Income" at bounding box center [24, 196] width 17 height 6
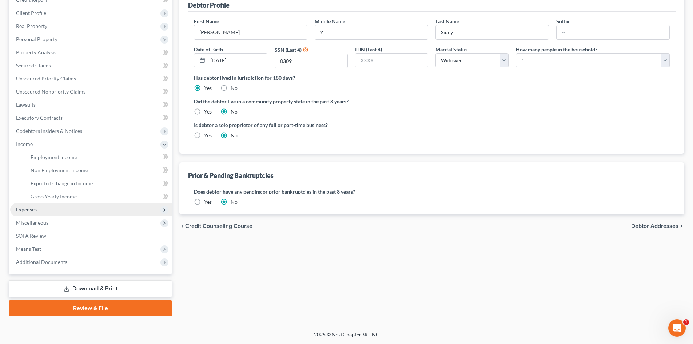
scroll to position [95, 0]
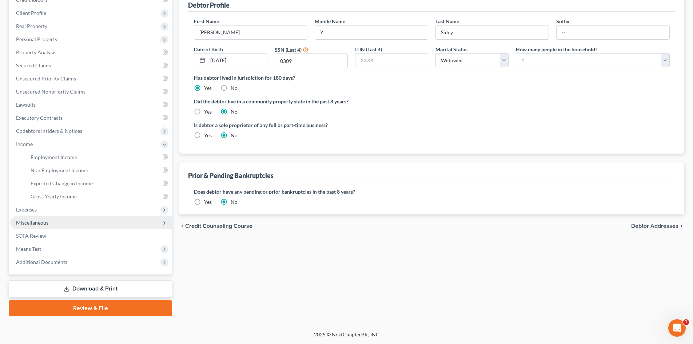
click at [27, 222] on span "Miscellaneous" at bounding box center [32, 222] width 32 height 6
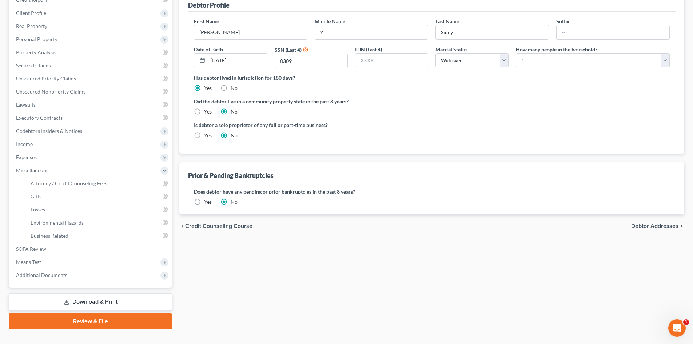
scroll to position [104, 0]
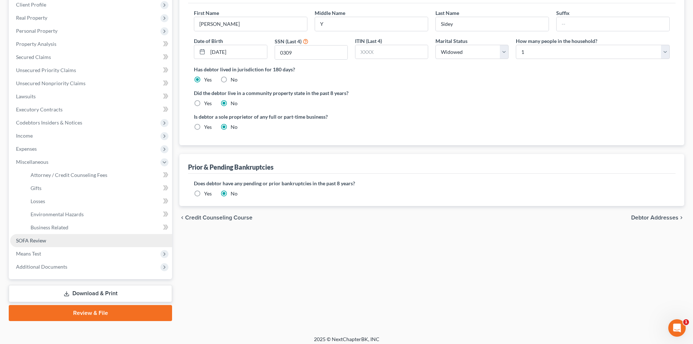
click at [32, 237] on span "SOFA Review" at bounding box center [31, 240] width 30 height 6
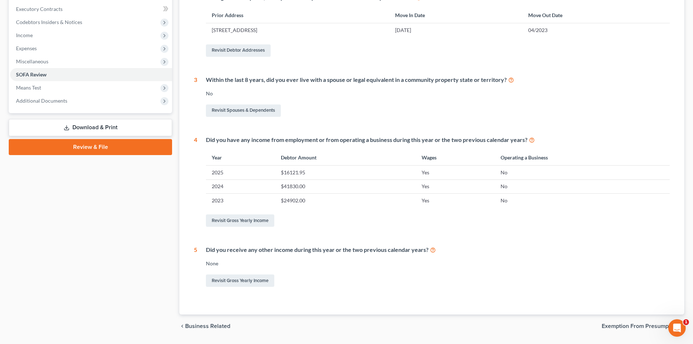
scroll to position [226, 0]
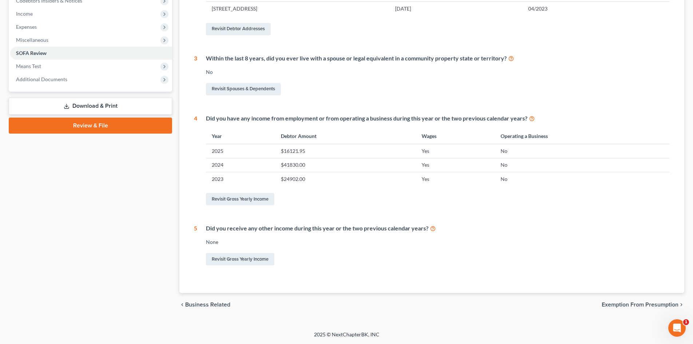
drag, startPoint x: 659, startPoint y: 307, endPoint x: 664, endPoint y: 303, distance: 6.6
click at [658, 306] on span "Exemption from Presumption" at bounding box center [640, 305] width 77 height 6
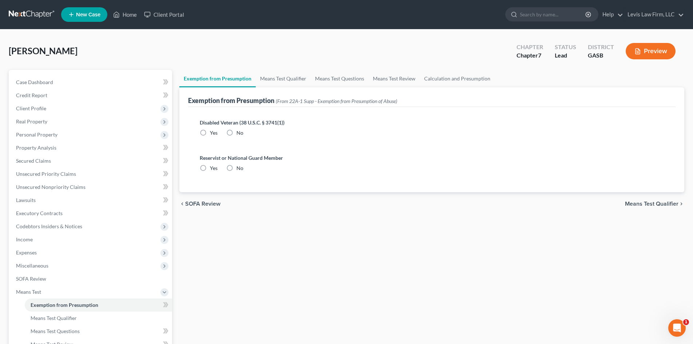
click at [652, 202] on span "Means Test Qualifier" at bounding box center [651, 204] width 53 height 6
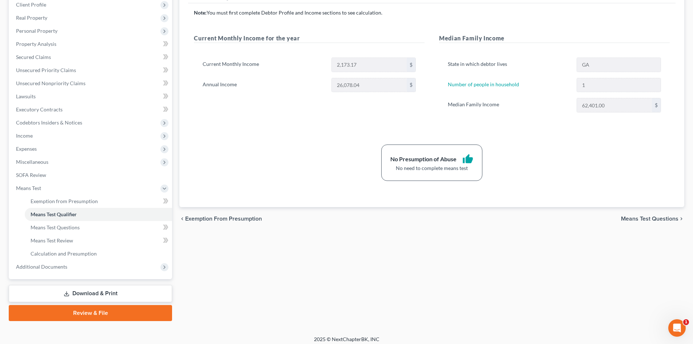
scroll to position [108, 0]
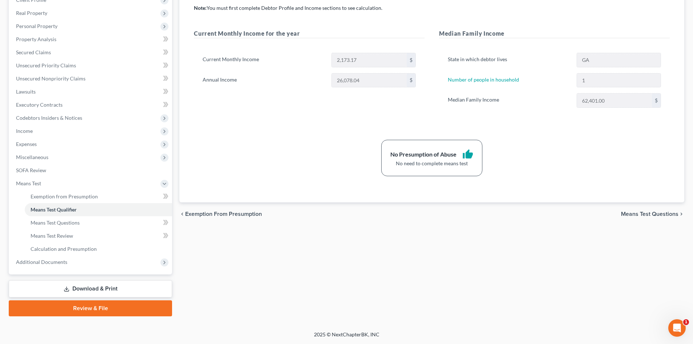
click at [641, 215] on span "Means Test Questions" at bounding box center [649, 214] width 57 height 6
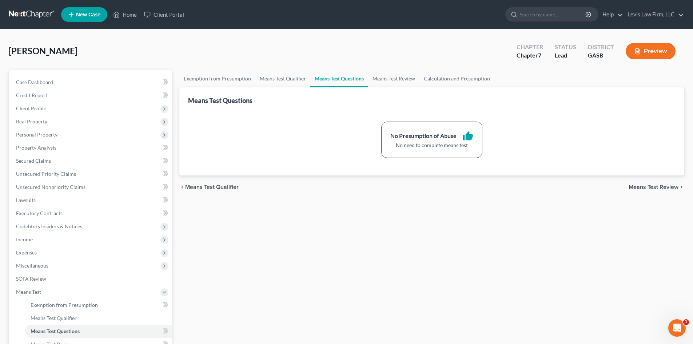
click at [659, 186] on span "Means Test Review" at bounding box center [654, 187] width 50 height 6
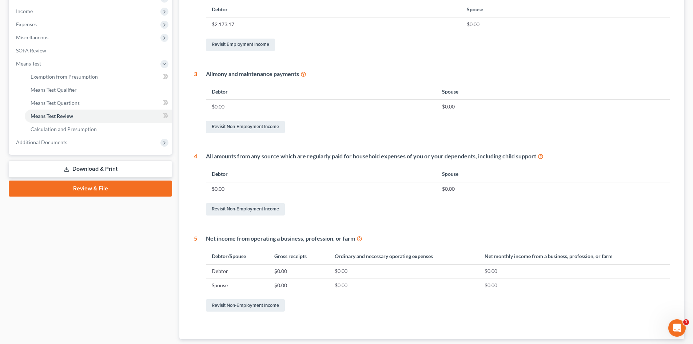
scroll to position [274, 0]
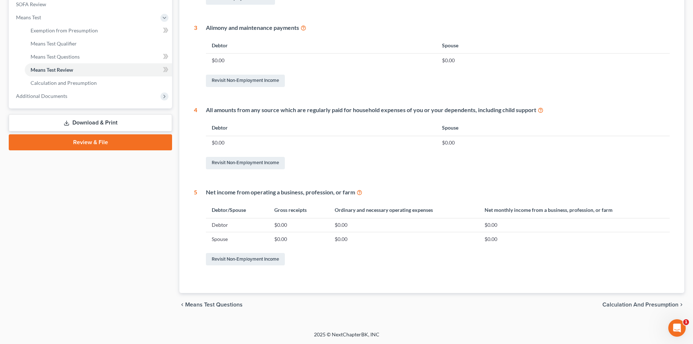
click at [647, 303] on span "Calculation and Presumption" at bounding box center [640, 305] width 76 height 6
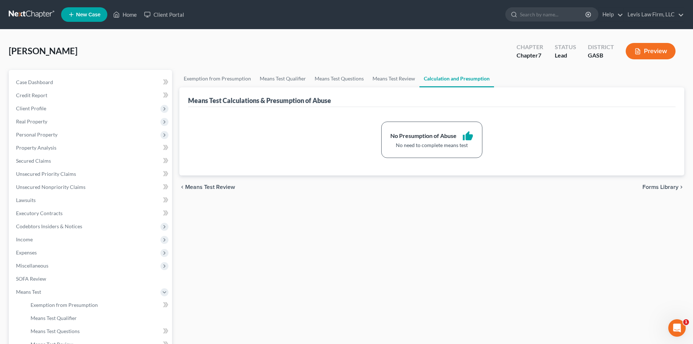
click at [657, 188] on span "Forms Library" at bounding box center [661, 187] width 36 height 6
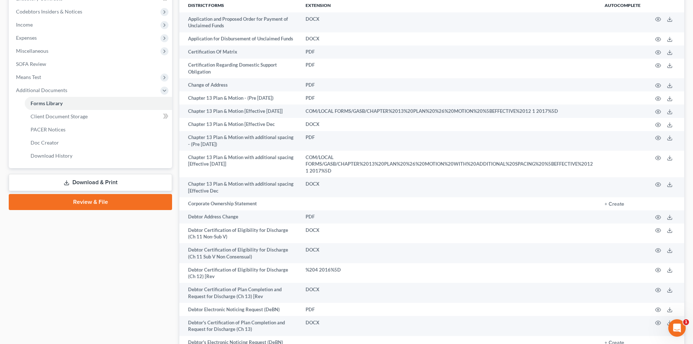
scroll to position [218, 0]
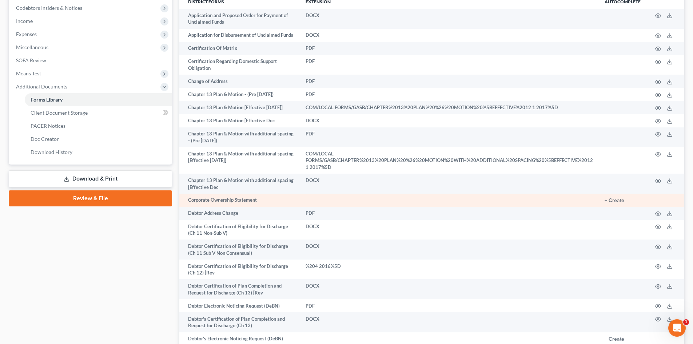
drag, startPoint x: 95, startPoint y: 177, endPoint x: 378, endPoint y: 201, distance: 283.7
click at [95, 177] on link "Download & Print" at bounding box center [90, 178] width 163 height 17
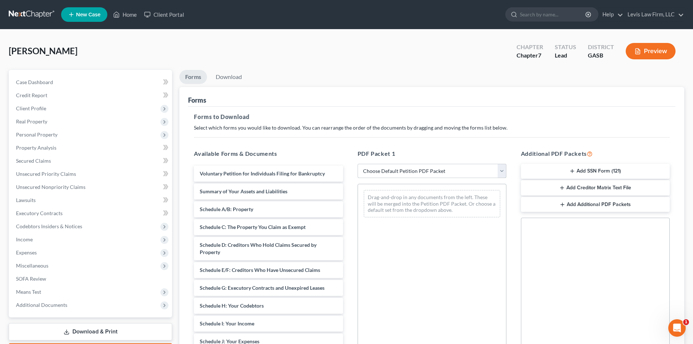
drag, startPoint x: 427, startPoint y: 172, endPoint x: 418, endPoint y: 172, distance: 9.1
click at [427, 172] on select "Choose Default Petition PDF Packet Complete Bankruptcy Petition (all forms and …" at bounding box center [432, 171] width 149 height 15
select select "4"
click at [358, 164] on select "Choose Default Petition PDF Packet Complete Bankruptcy Petition (all forms and …" at bounding box center [432, 171] width 149 height 15
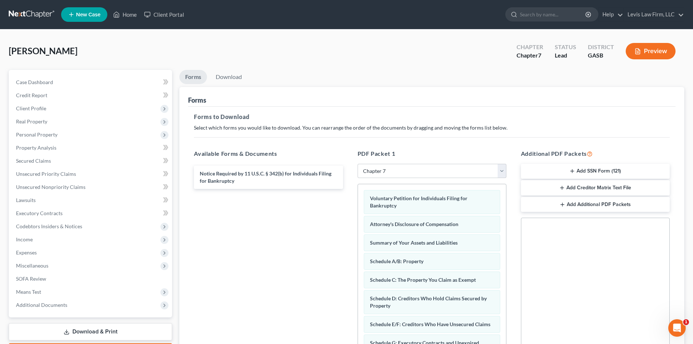
click at [599, 170] on button "Add SSN Form (121)" at bounding box center [595, 171] width 149 height 15
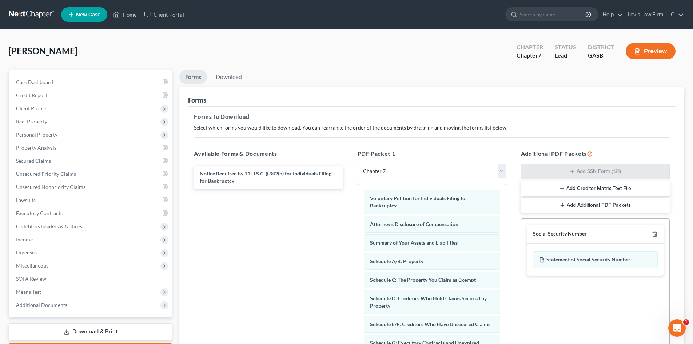
click at [592, 187] on button "Add Creditor Matrix Text File" at bounding box center [595, 188] width 149 height 15
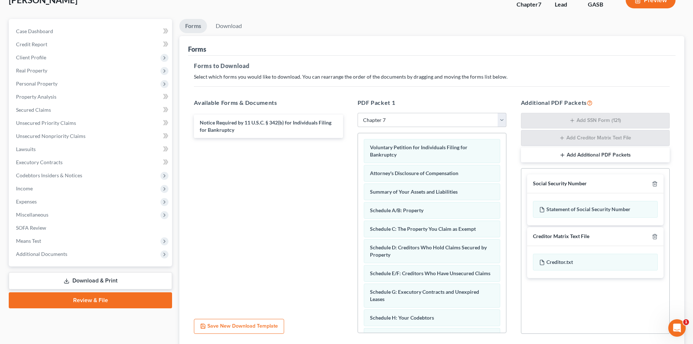
scroll to position [106, 0]
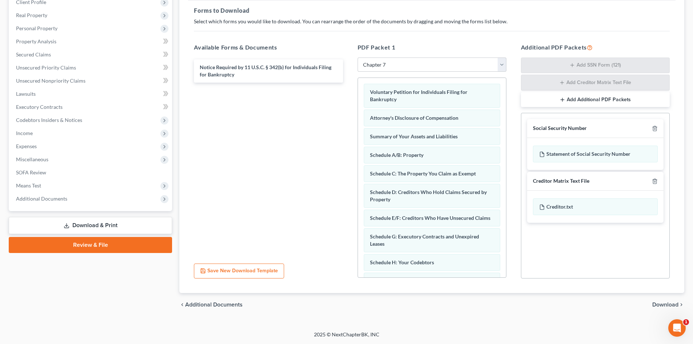
click at [661, 303] on span "Download" at bounding box center [665, 305] width 26 height 6
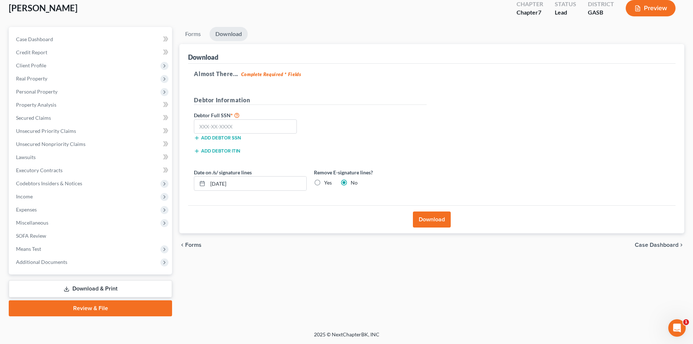
scroll to position [43, 0]
click at [222, 127] on input "text" at bounding box center [245, 126] width 103 height 15
type input "260-94-0309"
click at [440, 220] on button "Download" at bounding box center [432, 219] width 38 height 16
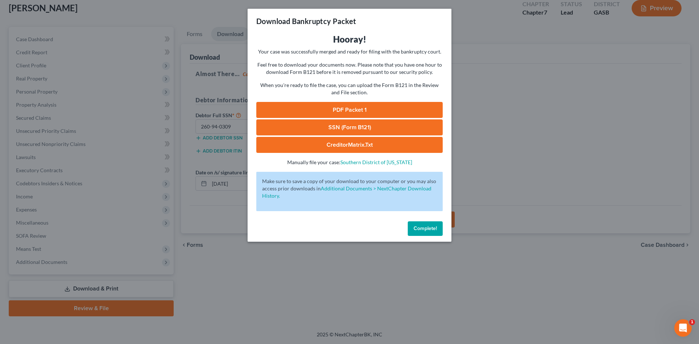
click at [356, 110] on link "PDF Packet 1" at bounding box center [349, 110] width 186 height 16
drag, startPoint x: 433, startPoint y: 226, endPoint x: 3, endPoint y: 61, distance: 460.4
click at [432, 226] on span "Complete!" at bounding box center [424, 228] width 23 height 6
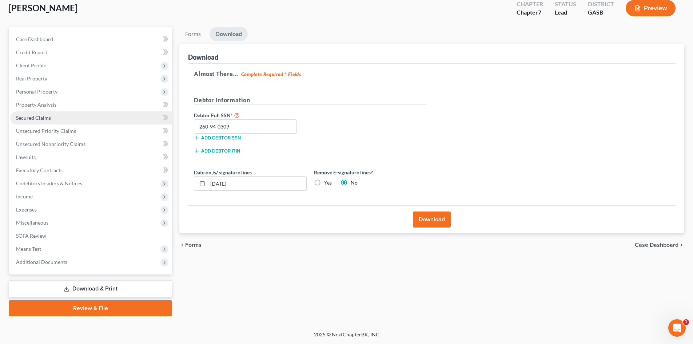
click at [35, 117] on span "Secured Claims" at bounding box center [33, 118] width 35 height 6
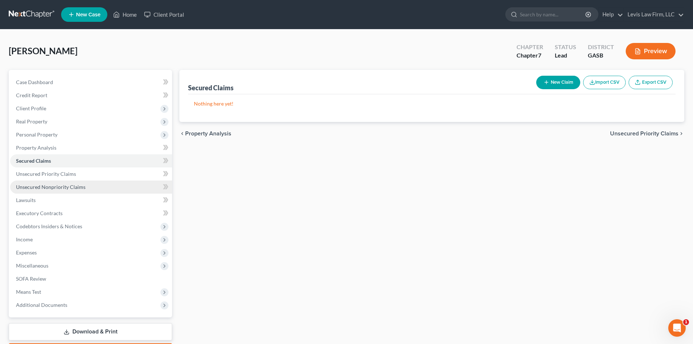
click at [37, 187] on span "Unsecured Nonpriority Claims" at bounding box center [50, 187] width 69 height 6
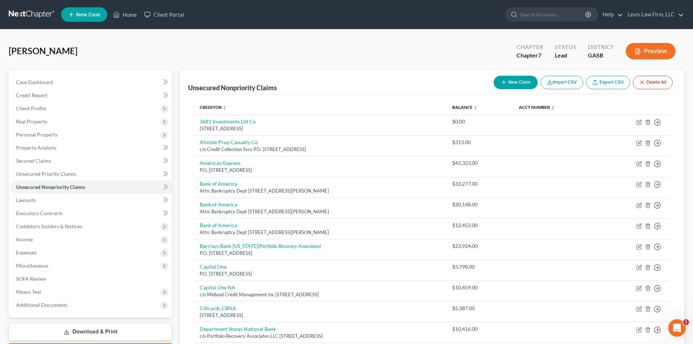
click at [654, 52] on button "Preview" at bounding box center [651, 51] width 50 height 16
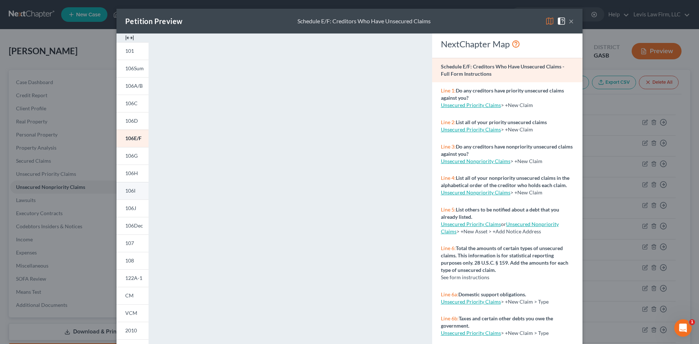
click at [128, 192] on span "106I" at bounding box center [130, 190] width 10 height 6
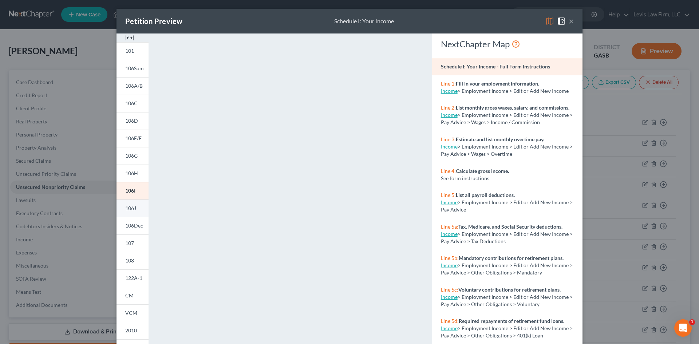
click at [132, 210] on span "106J" at bounding box center [130, 208] width 11 height 6
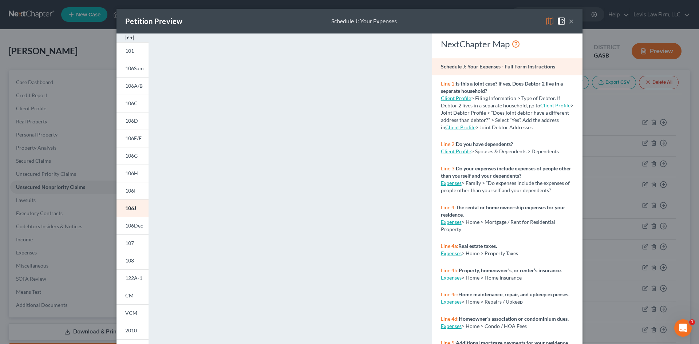
click at [568, 24] on button "×" at bounding box center [570, 21] width 5 height 9
